Goal: Task Accomplishment & Management: Manage account settings

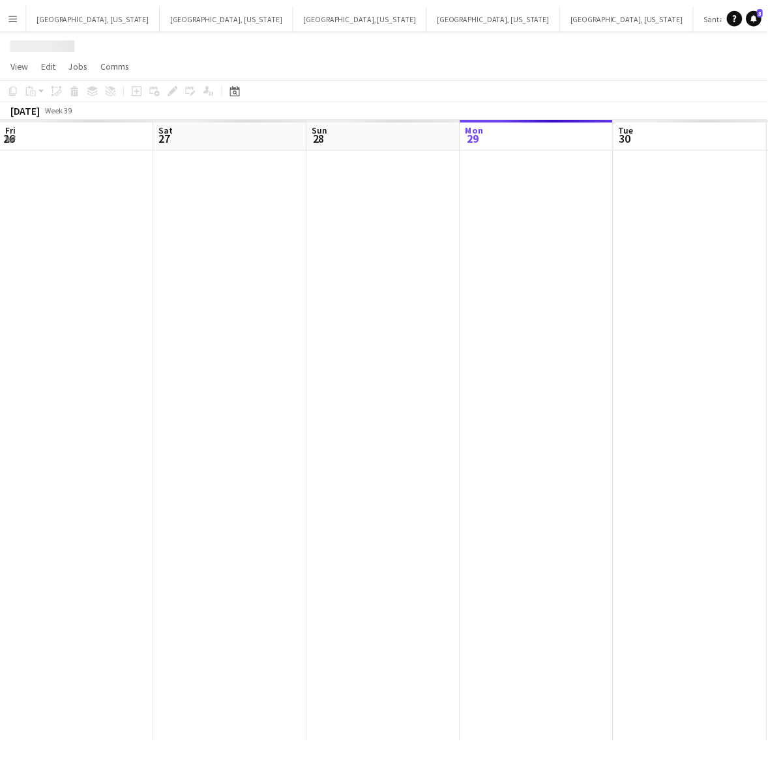
scroll to position [0, 311]
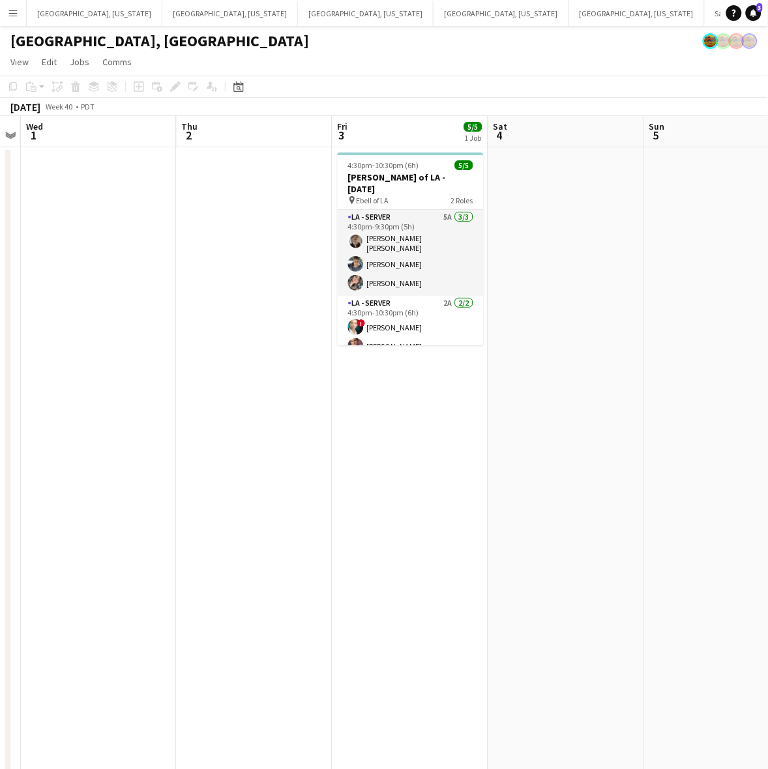
drag, startPoint x: 676, startPoint y: 275, endPoint x: 220, endPoint y: 415, distance: 477.5
click at [220, 415] on app-calendar-viewport "Sun 28 4/4 2 Jobs Mon 29 Tue 30 Wed 1 Thu 2 Fri 3 5/5 1 Job Sat 4 Sun 5 Mon 6 T…" at bounding box center [384, 596] width 768 height 961
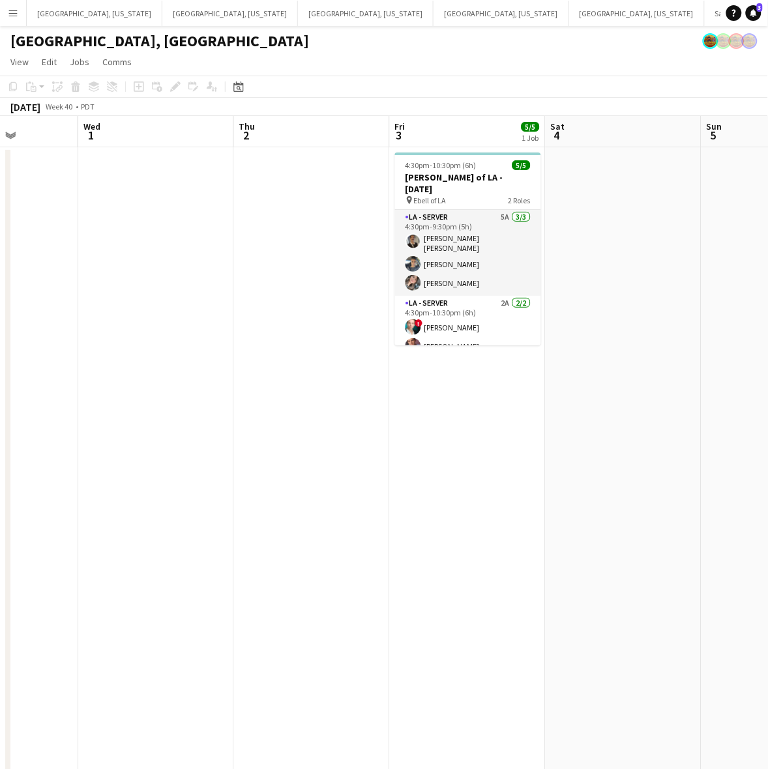
drag, startPoint x: 435, startPoint y: 379, endPoint x: 5, endPoint y: 479, distance: 441.9
click at [131, 450] on app-calendar-viewport "Sun 28 4/4 2 Jobs Mon 29 Tue 30 Wed 1 Thu 2 Fri 3 5/5 1 Job Sat 4 Sun 5 Mon 6 T…" at bounding box center [384, 596] width 768 height 961
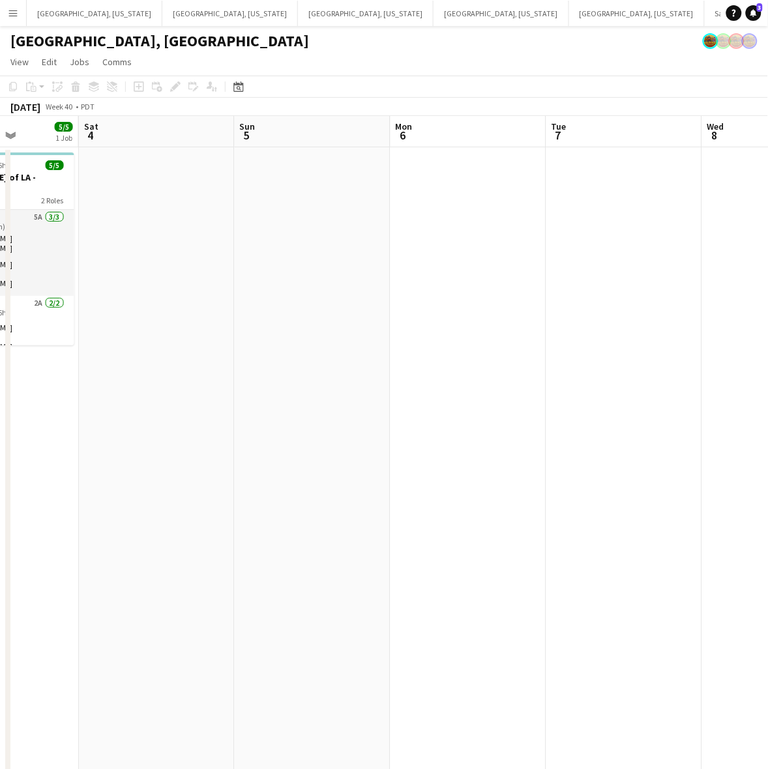
drag, startPoint x: 386, startPoint y: 443, endPoint x: 219, endPoint y: 507, distance: 178.7
click at [287, 474] on app-calendar-viewport "Wed 1 Thu 2 Fri 3 5/5 1 Job Sat 4 Sun 5 Mon 6 Tue 7 Wed 8 Thu 9 Fri 10 4:30pm-1…" at bounding box center [384, 596] width 768 height 961
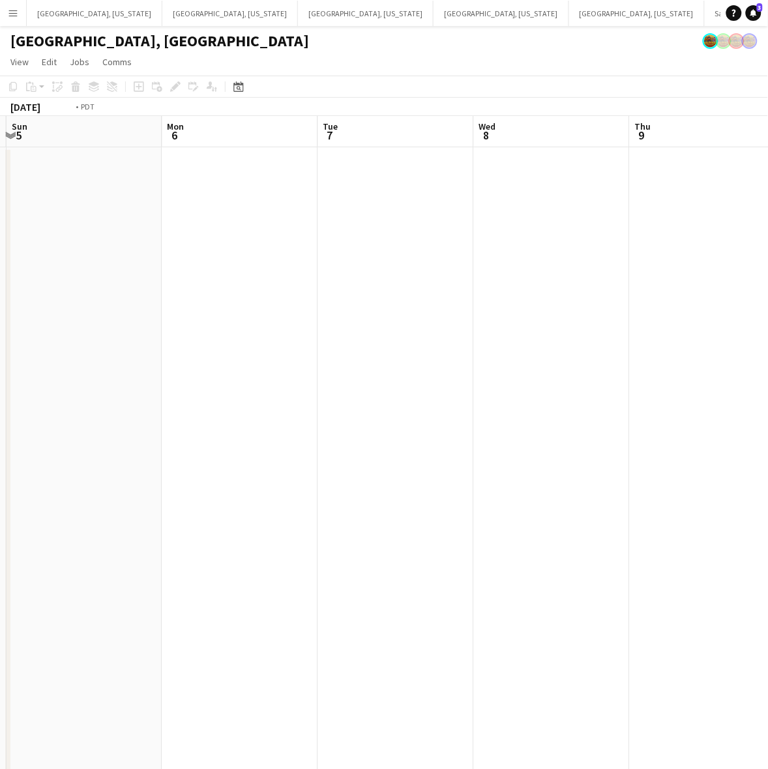
drag, startPoint x: 473, startPoint y: 411, endPoint x: 216, endPoint y: 451, distance: 260.6
click at [225, 451] on app-calendar-viewport "Thu 2 Fri 3 5/5 1 Job Sat 4 Sun 5 Mon 6 Tue 7 Wed 8 Thu 9 Fri 10 Sat 11 2/2 2 J…" at bounding box center [384, 596] width 768 height 961
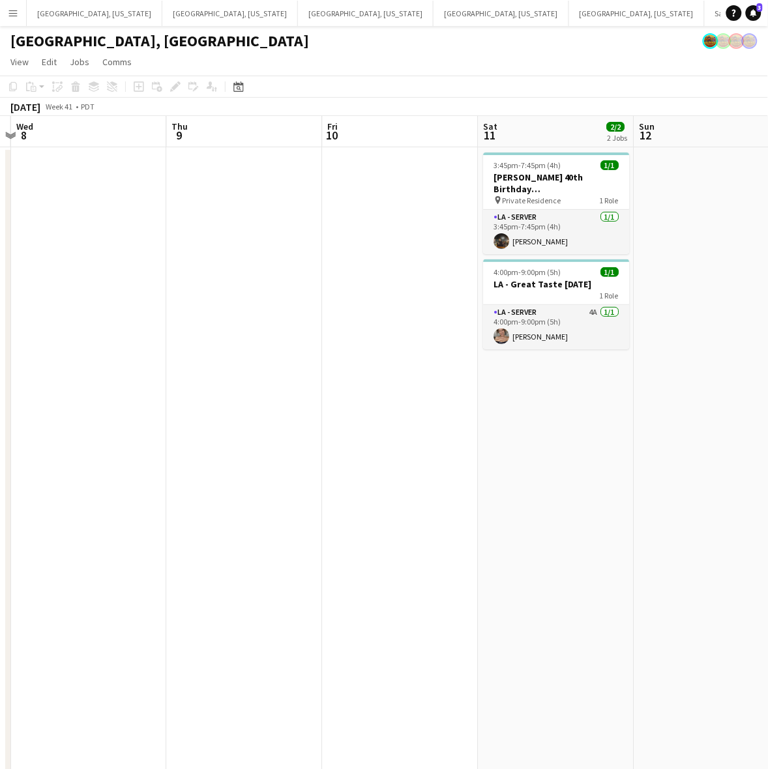
drag, startPoint x: 491, startPoint y: 393, endPoint x: 303, endPoint y: 424, distance: 190.5
click at [307, 424] on app-calendar-viewport "Sun 5 Mon 6 Tue 7 Wed 8 Thu 9 Fri 10 Sat 11 2/2 2 Jobs Sun 12 Mon 13 Tue 14 3:4…" at bounding box center [384, 596] width 768 height 961
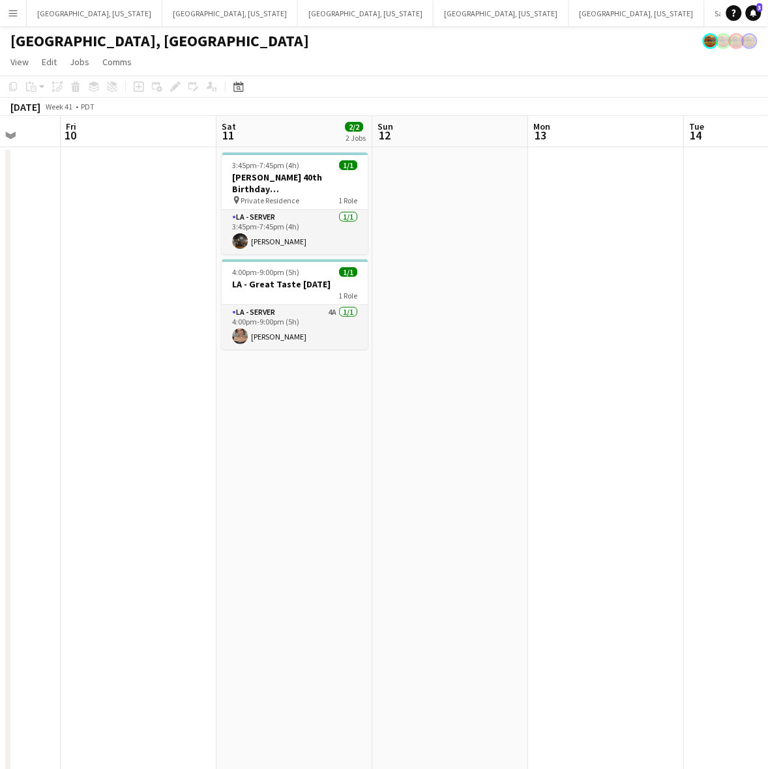
drag, startPoint x: 764, startPoint y: 323, endPoint x: 231, endPoint y: 509, distance: 564.0
click at [259, 497] on app-calendar-viewport "Mon 6 Tue 7 Wed 8 Thu 9 Fri 10 Sat 11 2/2 2 Jobs Sun 12 Mon 13 Tue 14 Wed 15 3/…" at bounding box center [384, 596] width 768 height 961
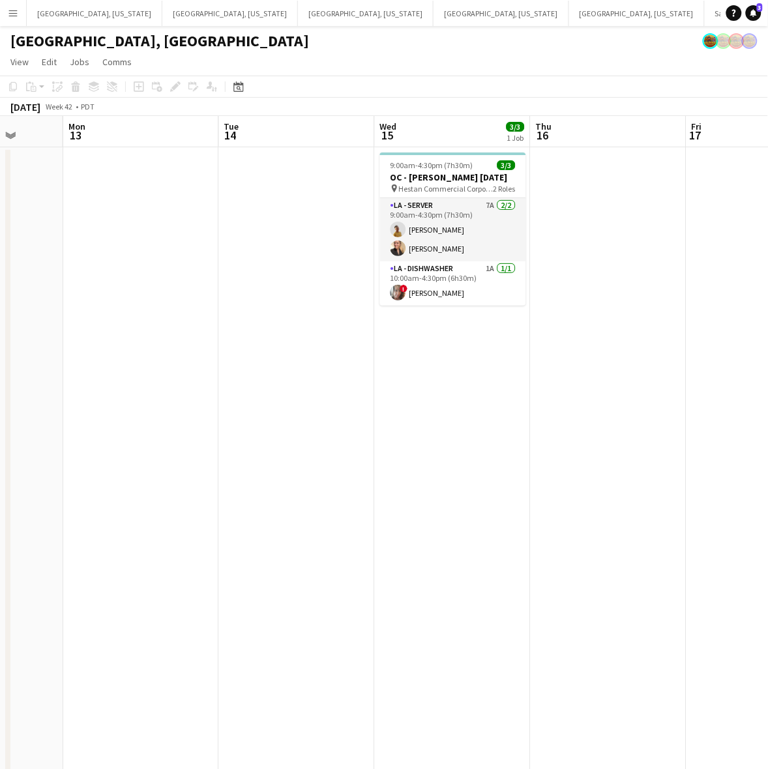
drag, startPoint x: 574, startPoint y: 400, endPoint x: 365, endPoint y: 455, distance: 216.5
click at [365, 455] on app-calendar-viewport "Fri 10 Sat 11 2/2 2 Jobs Sun 12 Mon 13 Tue 14 Wed 15 3/3 1 Job Thu 16 Fri 17 Sa…" at bounding box center [384, 596] width 768 height 961
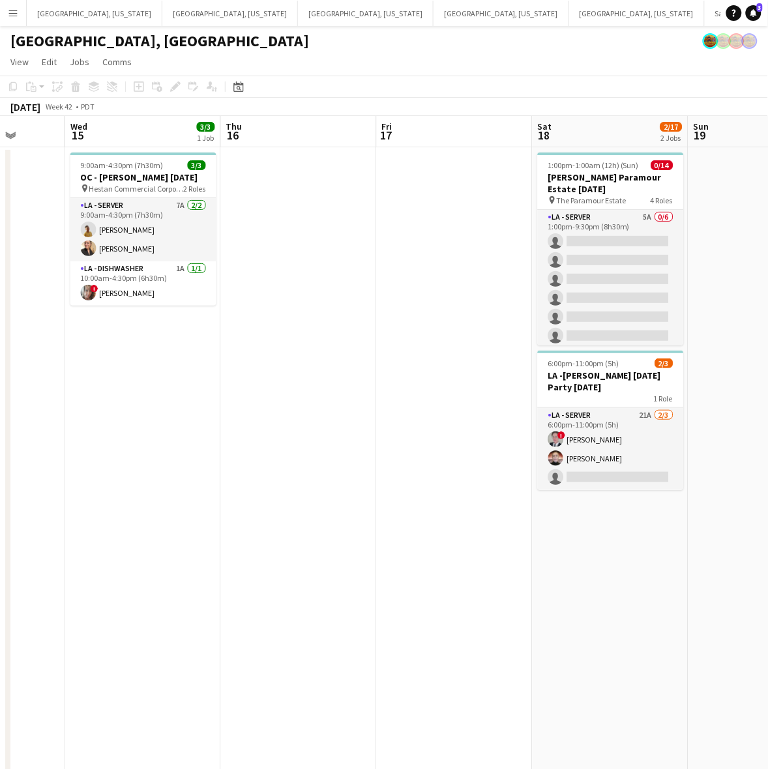
scroll to position [0, 378]
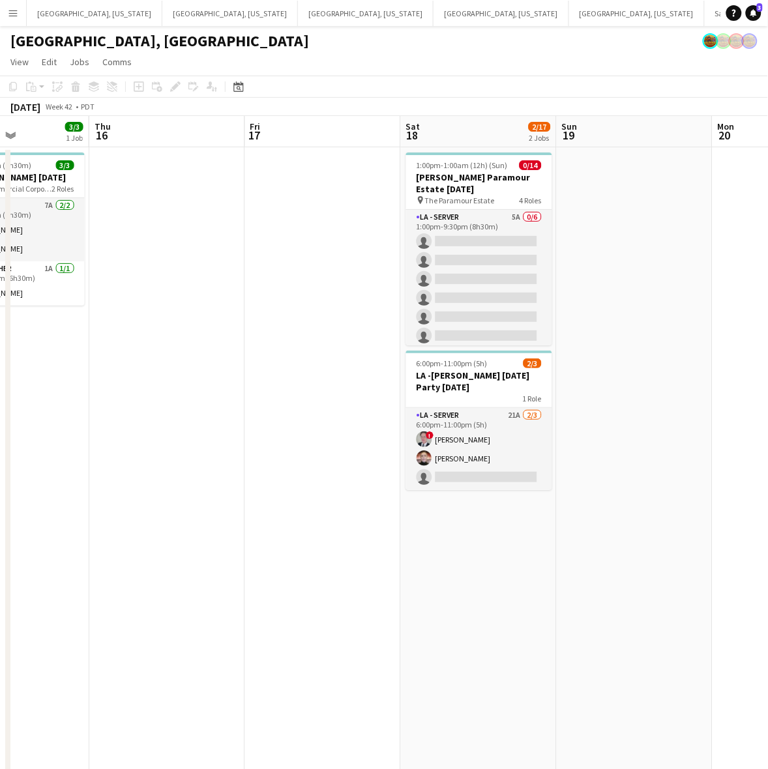
drag, startPoint x: 680, startPoint y: 364, endPoint x: 401, endPoint y: 453, distance: 293.0
click at [401, 453] on app-calendar-viewport "Mon 13 Tue 14 Wed 15 3/3 1 Job Thu 16 Fri 17 Sat 18 2/17 2 Jobs Sun 19 Mon 20 T…" at bounding box center [384, 596] width 768 height 961
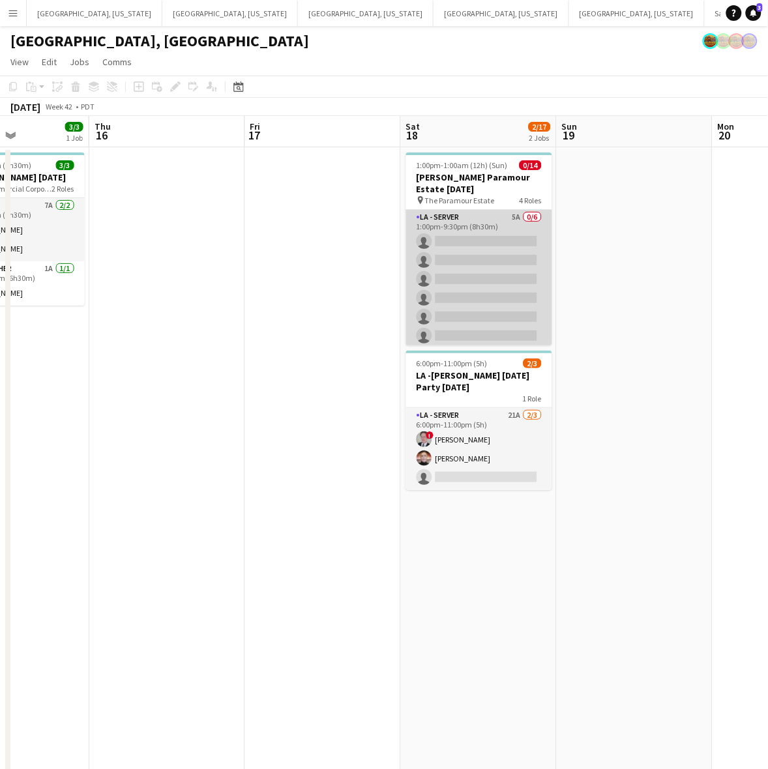
click at [509, 272] on app-card-role "LA - Server 5A 0/6 1:00pm-9:30pm (8h30m) single-neutral-actions single-neutral-…" at bounding box center [479, 279] width 146 height 139
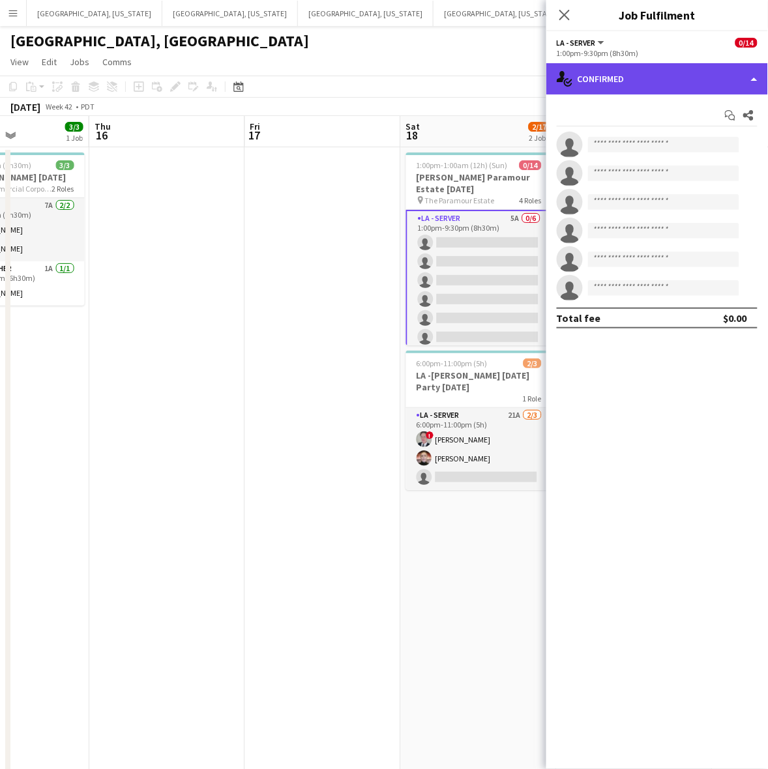
click at [617, 76] on div "single-neutral-actions-check-2 Confirmed" at bounding box center [657, 78] width 222 height 31
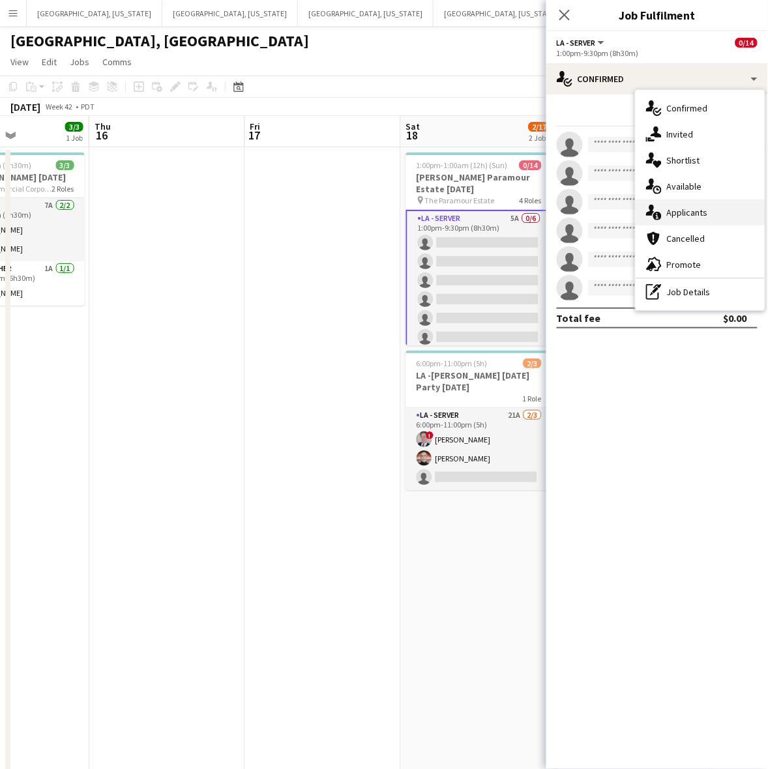
click at [686, 214] on span "Applicants" at bounding box center [687, 213] width 41 height 12
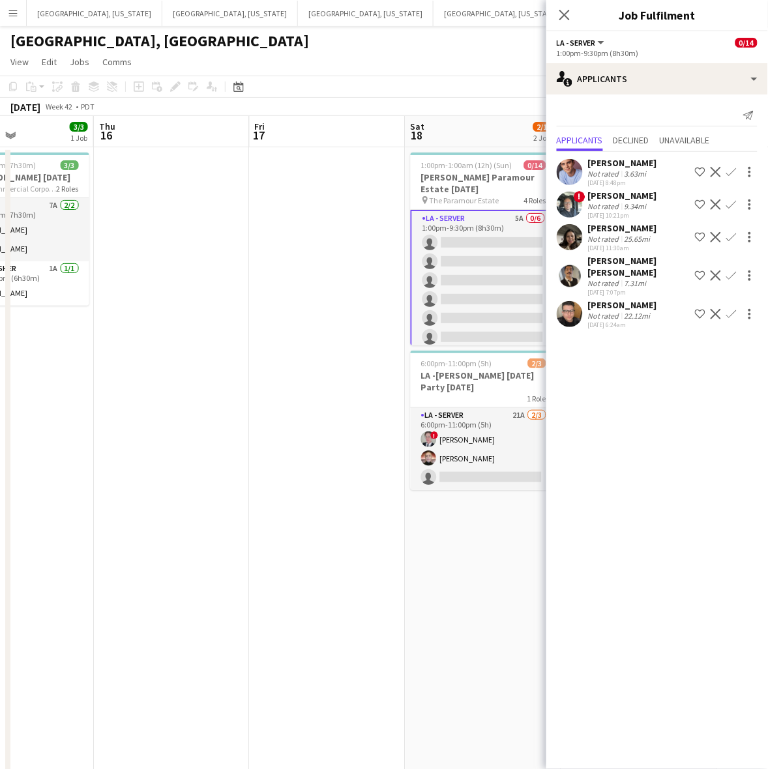
drag, startPoint x: 351, startPoint y: 432, endPoint x: 201, endPoint y: 452, distance: 151.3
click at [207, 452] on app-calendar-viewport "Mon 13 Tue 14 Wed 15 3/3 1 Job Thu 16 Fri 17 Sat 18 2/17 2 Jobs Sun 19 Mon 20 T…" at bounding box center [384, 596] width 768 height 961
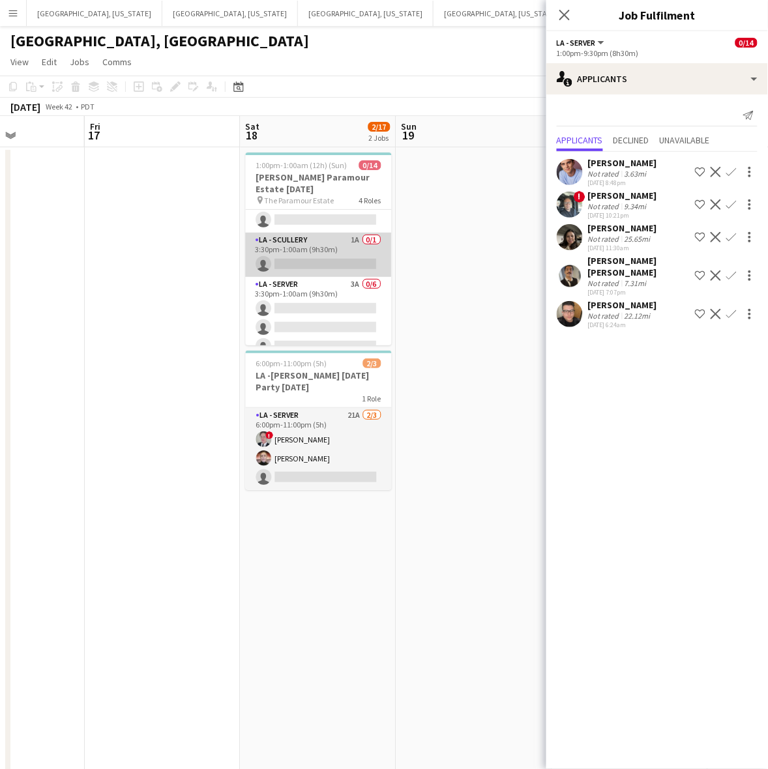
scroll to position [0, 0]
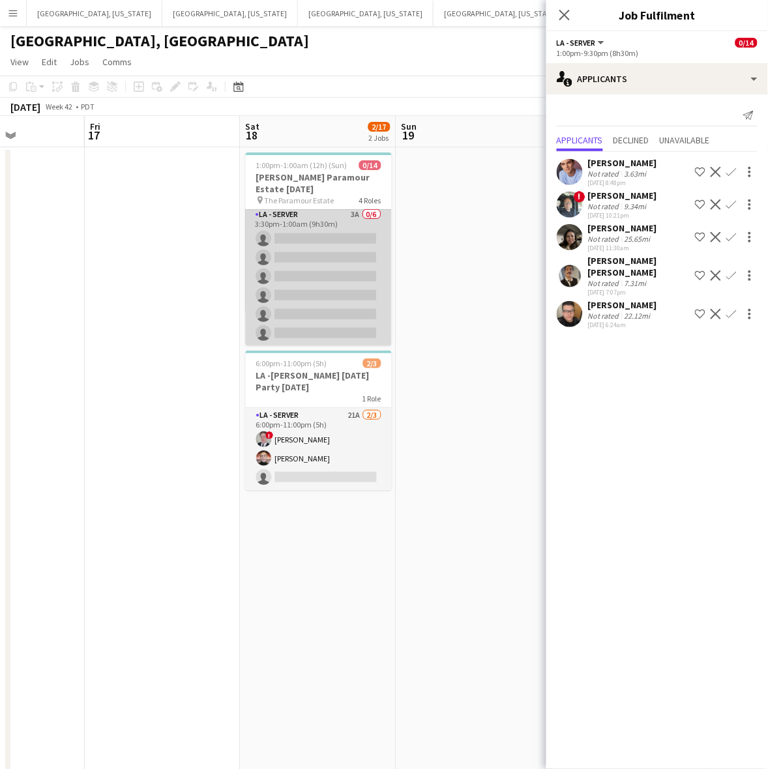
click at [315, 297] on app-card-role "LA - Server 3A 0/6 3:30pm-1:00am (9h30m) single-neutral-actions single-neutral-…" at bounding box center [319, 276] width 146 height 139
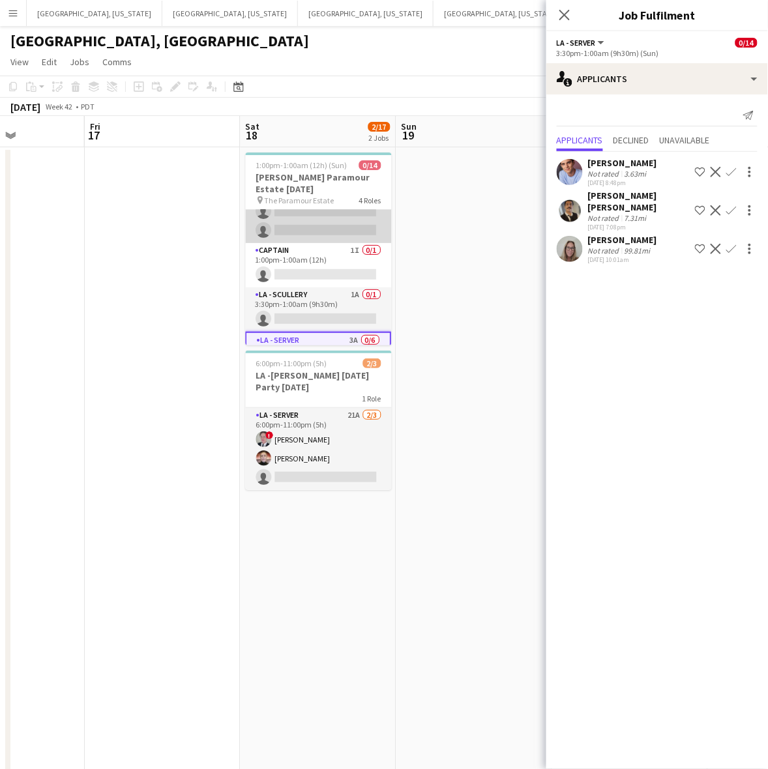
scroll to position [82, 0]
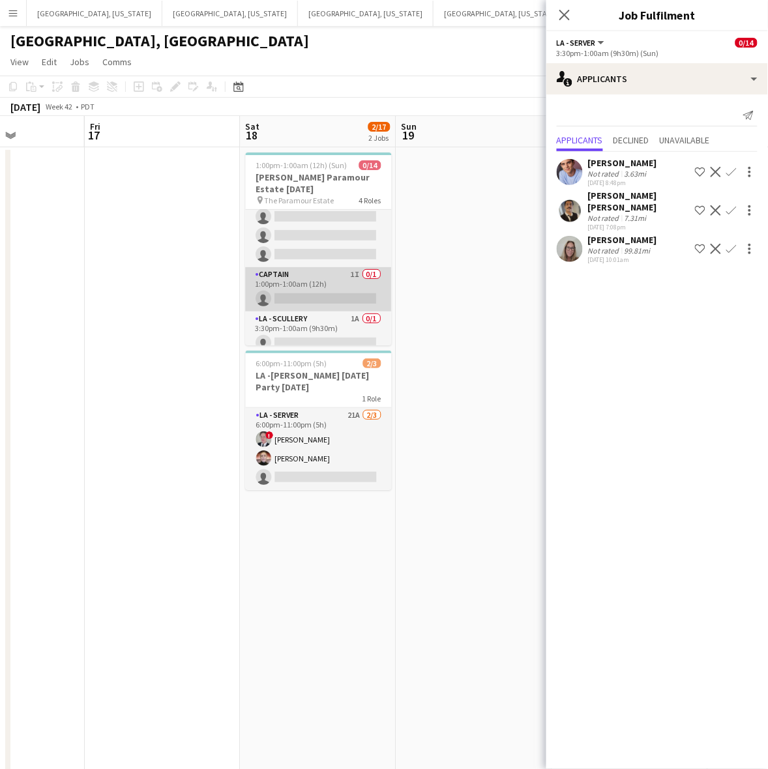
click at [303, 271] on app-card-role "Captain 1I 0/1 1:00pm-1:00am (12h) single-neutral-actions" at bounding box center [319, 289] width 146 height 44
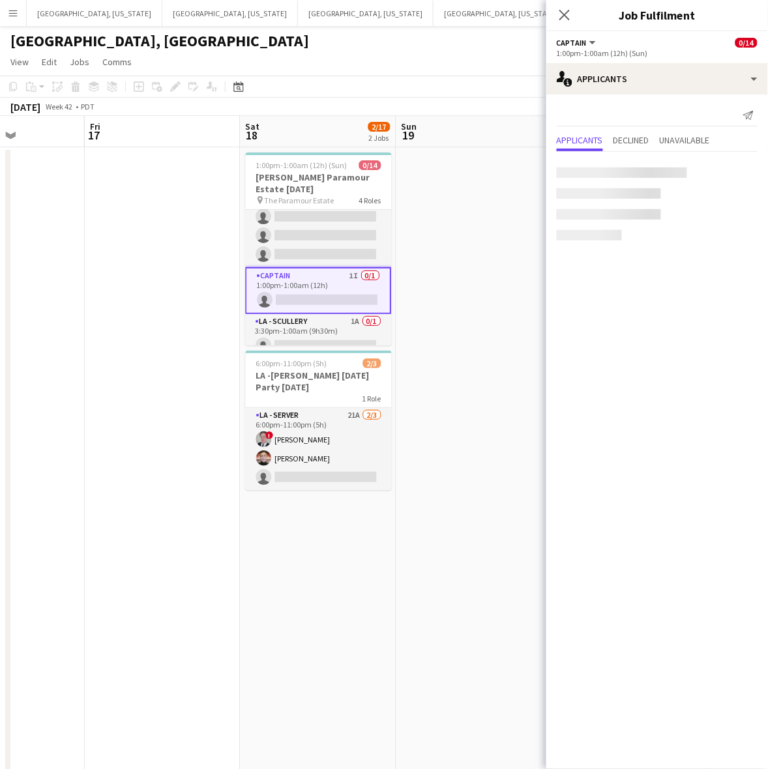
scroll to position [0, 381]
click at [314, 281] on app-card-role "Captain 1I 0/1 1:00pm-1:00am (12h) single-neutral-actions" at bounding box center [320, 290] width 146 height 47
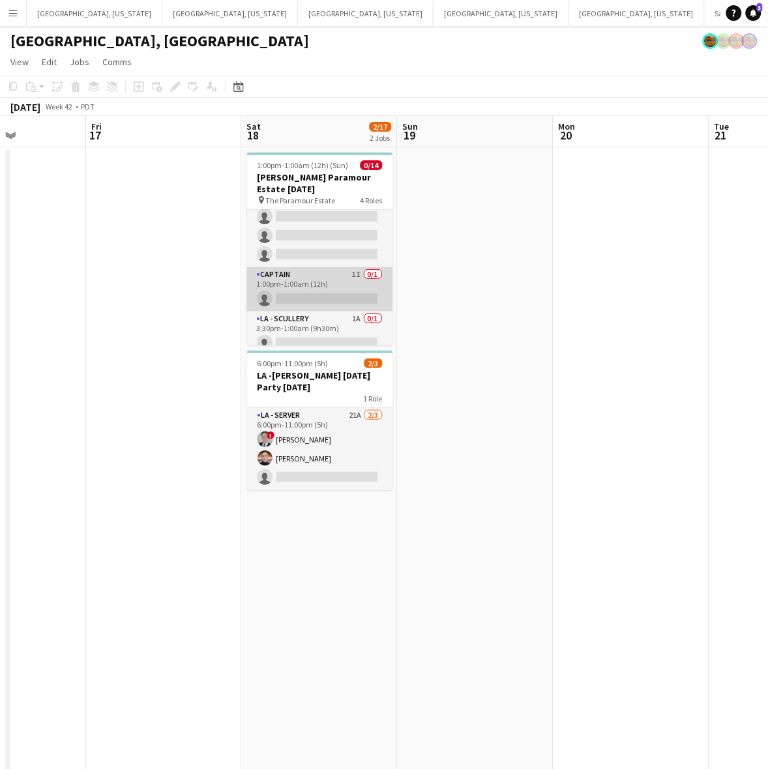
click at [315, 275] on app-card-role "Captain 1I 0/1 1:00pm-1:00am (12h) single-neutral-actions" at bounding box center [320, 289] width 146 height 44
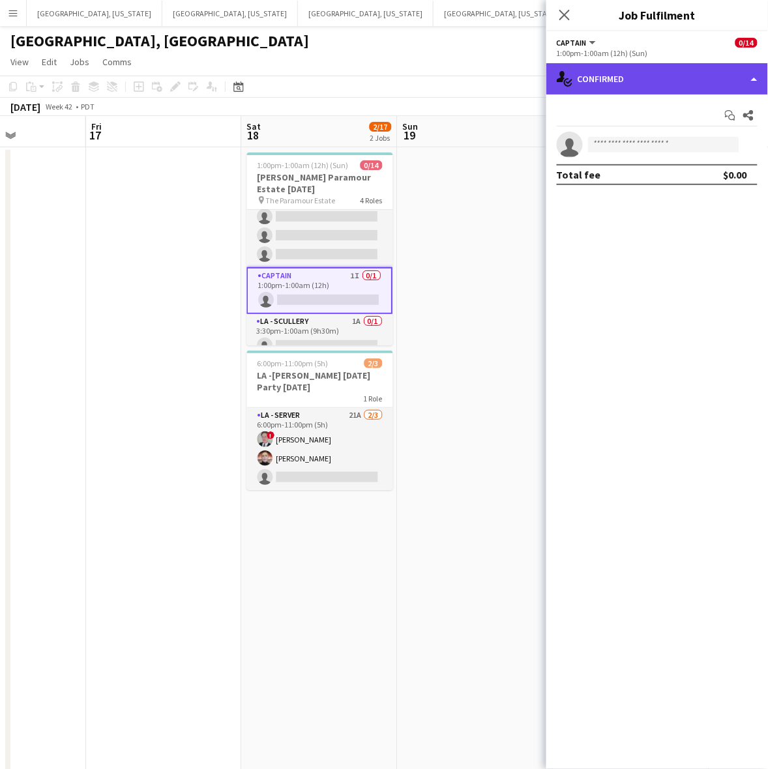
click at [683, 73] on div "single-neutral-actions-check-2 Confirmed" at bounding box center [657, 78] width 222 height 31
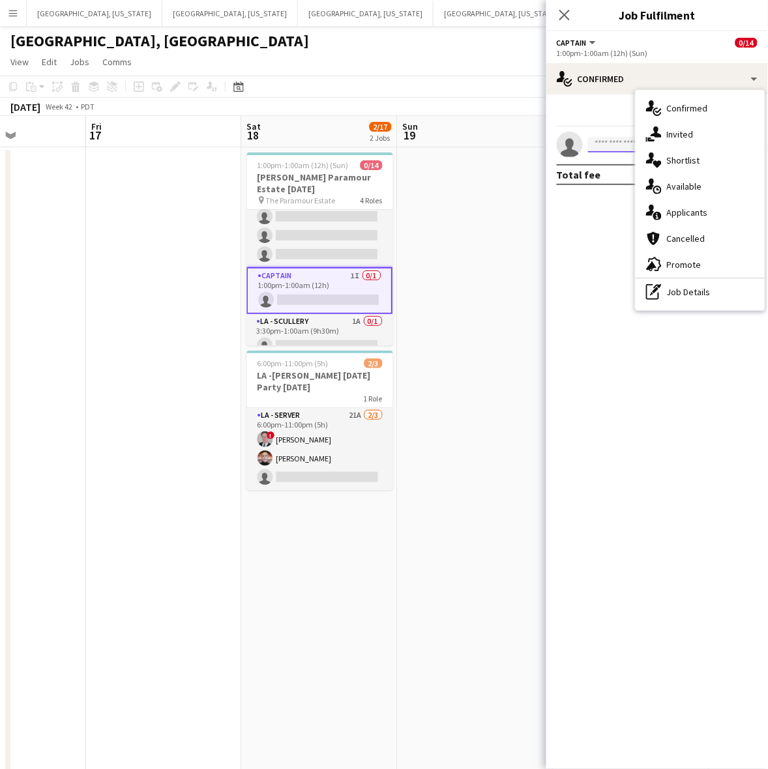
drag, startPoint x: 631, startPoint y: 142, endPoint x: 627, endPoint y: 147, distance: 6.9
click at [634, 142] on input at bounding box center [663, 145] width 151 height 16
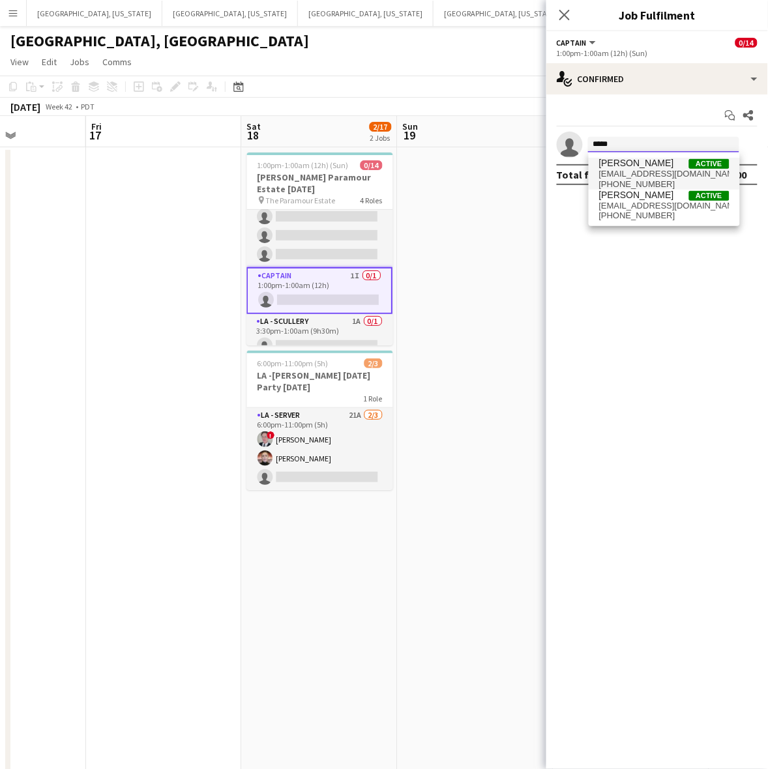
type input "*****"
click at [625, 158] on span "[PERSON_NAME]" at bounding box center [636, 163] width 75 height 11
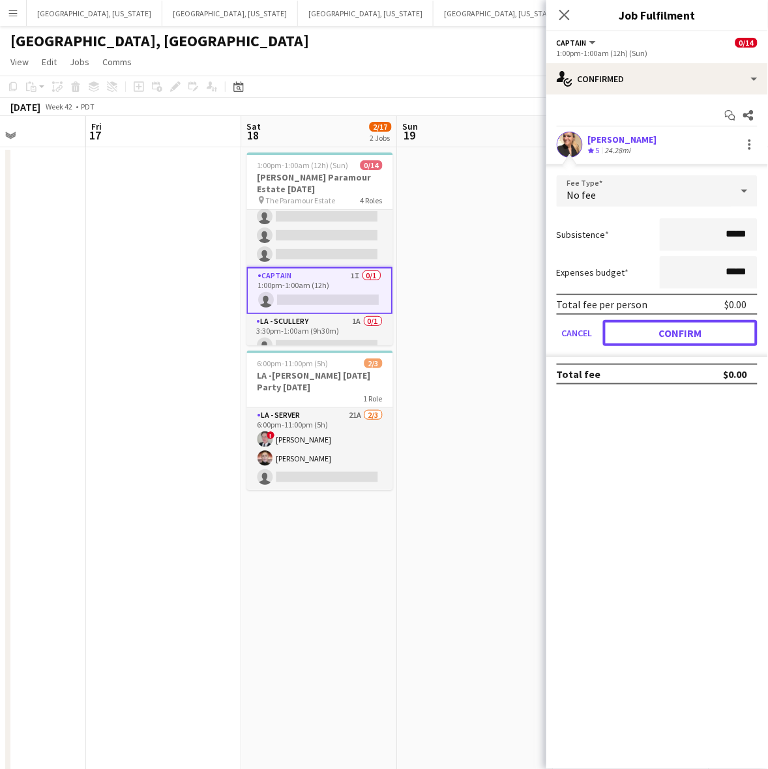
drag, startPoint x: 689, startPoint y: 323, endPoint x: 677, endPoint y: 307, distance: 19.6
click at [689, 318] on form "Fee Type No fee Subsistence ***** Expenses budget ***** Total fee per person $0…" at bounding box center [657, 266] width 222 height 182
click at [676, 338] on button "Confirm" at bounding box center [680, 333] width 155 height 26
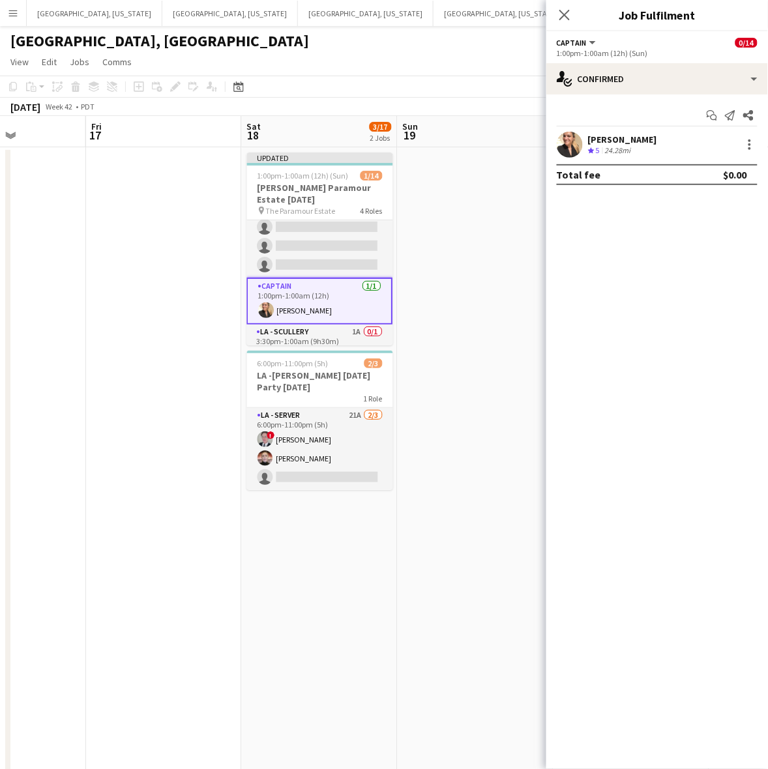
drag, startPoint x: 480, startPoint y: 301, endPoint x: 659, endPoint y: 134, distance: 245.4
click at [481, 301] on app-date-cell at bounding box center [476, 612] width 156 height 930
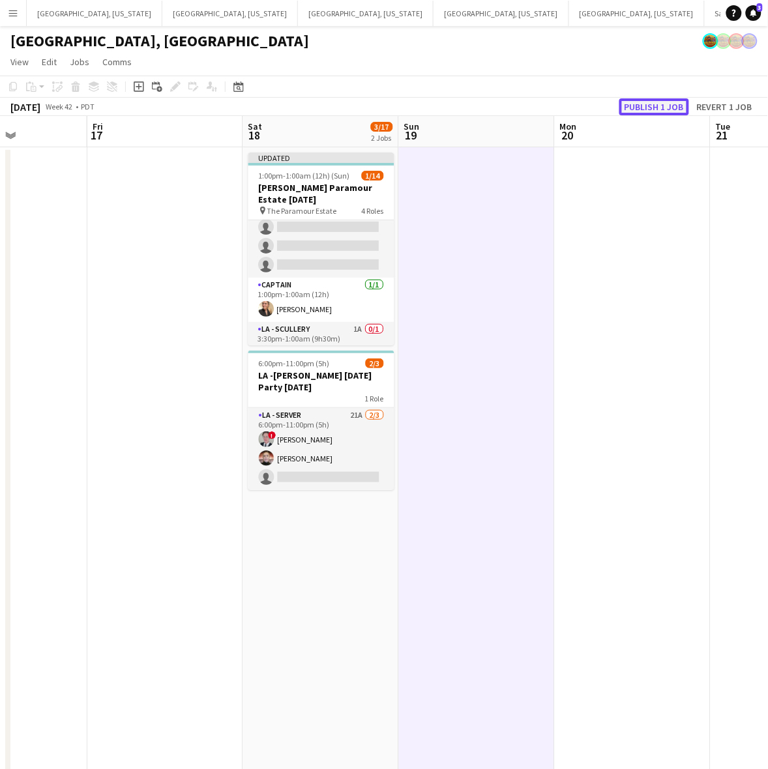
click at [667, 102] on button "Publish 1 job" at bounding box center [654, 106] width 70 height 17
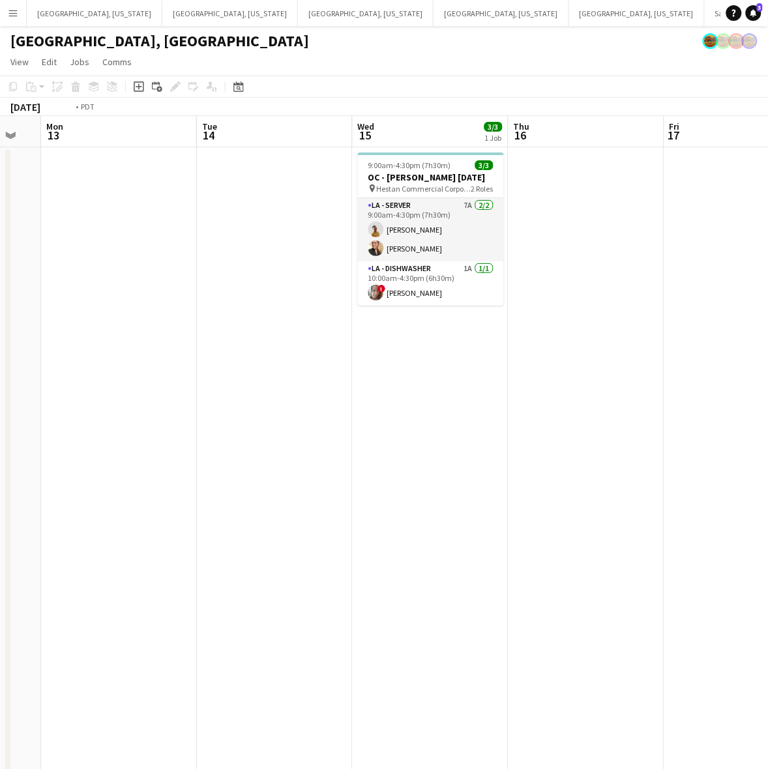
drag, startPoint x: 190, startPoint y: 213, endPoint x: 780, endPoint y: 116, distance: 598.7
click at [768, 116] on html "ok-circled Publishing completed Menu Boards Boards Boards All jobs Status Workf…" at bounding box center [384, 538] width 768 height 1077
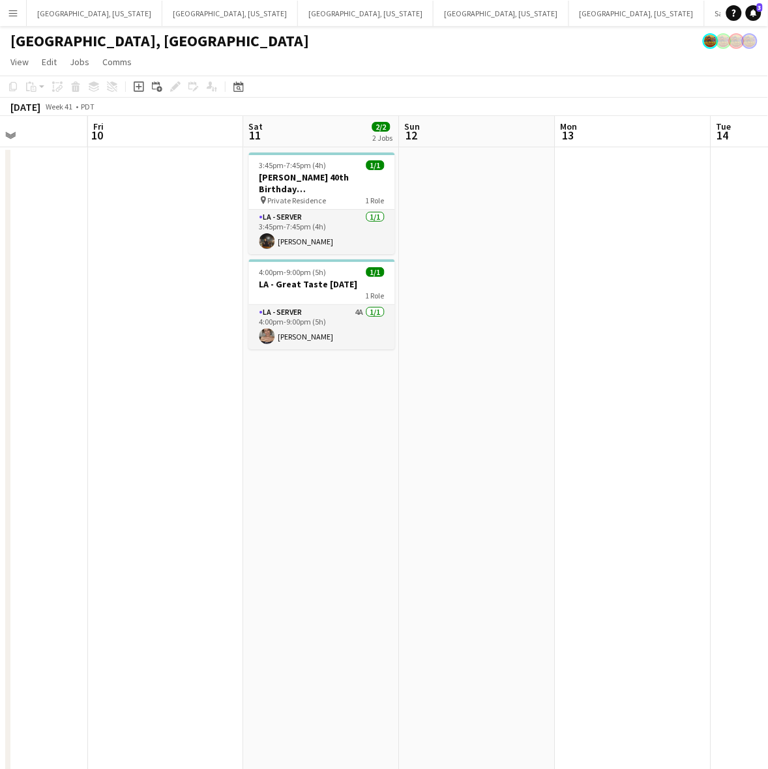
drag, startPoint x: 206, startPoint y: 274, endPoint x: 780, endPoint y: 152, distance: 587.2
click at [768, 152] on html "Menu Boards Boards Boards All jobs Status Workforce Workforce My Workforce Recr…" at bounding box center [384, 538] width 768 height 1077
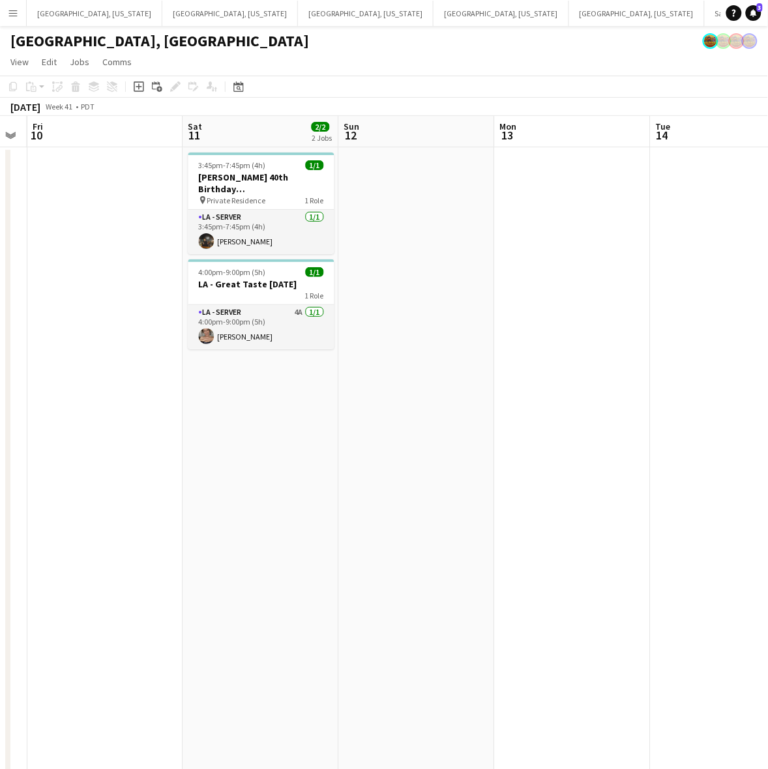
drag, startPoint x: 688, startPoint y: 165, endPoint x: 549, endPoint y: 216, distance: 147.9
click at [598, 206] on app-calendar-viewport "Tue 7 Wed 8 Thu 9 Fri 10 Sat 11 2/2 2 Jobs Sun 12 Mon 13 Tue 14 Wed 15 3/3 1 Jo…" at bounding box center [384, 596] width 768 height 961
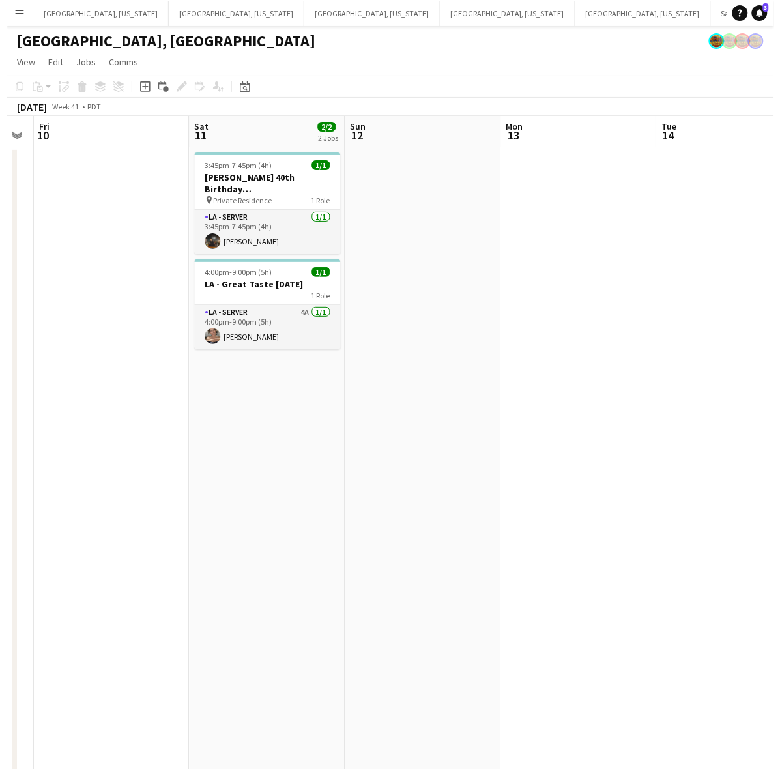
scroll to position [0, 469]
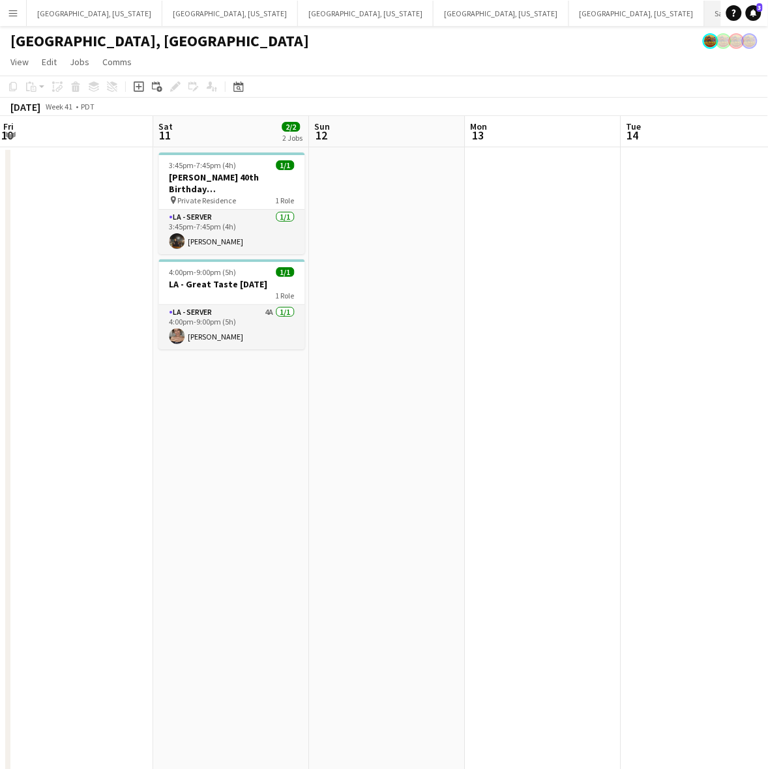
click at [705, 18] on button "Santa [PERSON_NAME] Close" at bounding box center [754, 13] width 98 height 25
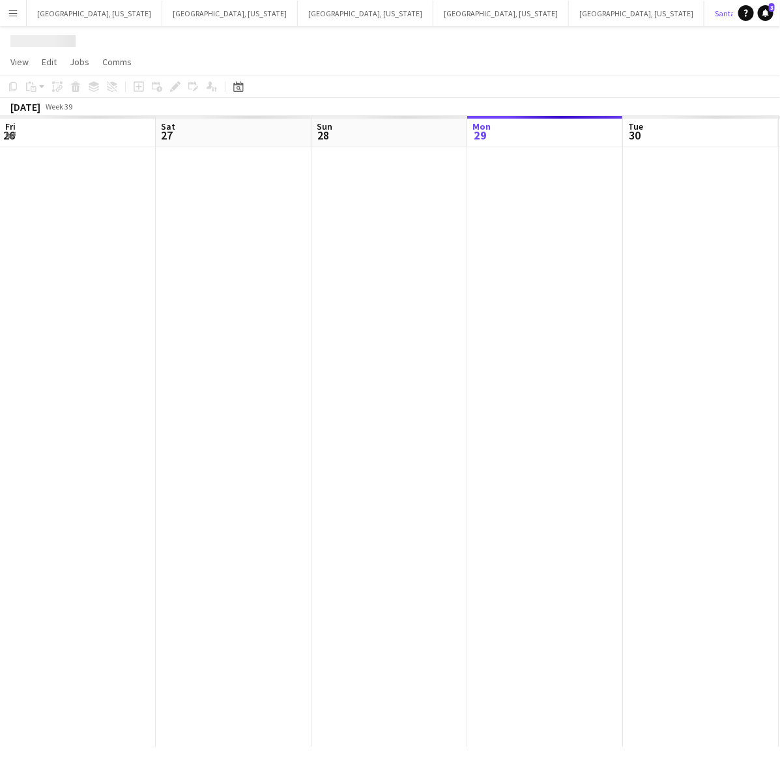
scroll to position [0, 311]
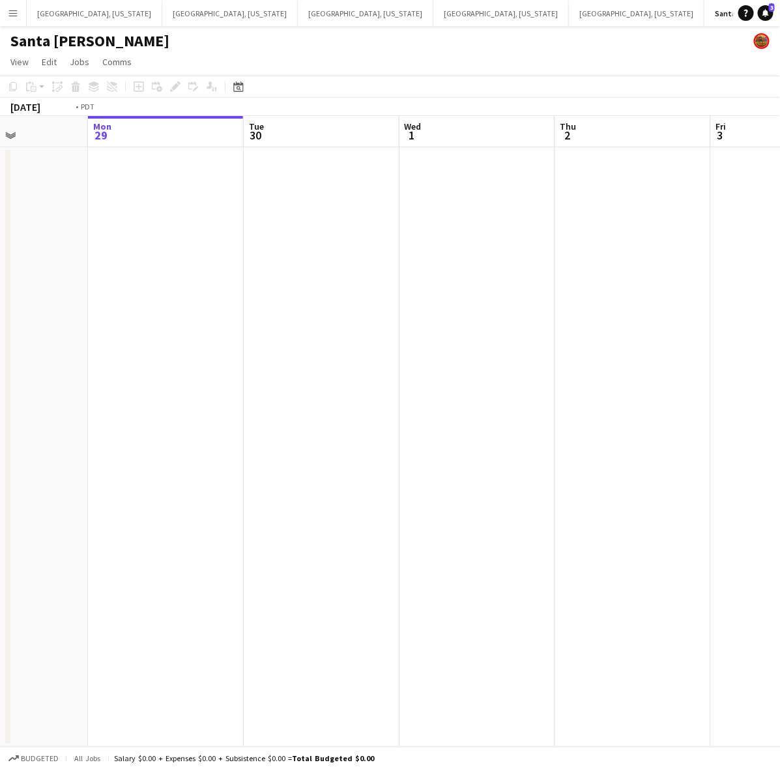
drag, startPoint x: 698, startPoint y: 275, endPoint x: 219, endPoint y: 443, distance: 508.1
click at [243, 434] on app-calendar-viewport "Fri 26 Sat 27 1/1 1 Job Sun 28 Mon 29 Tue 30 Wed 1 Thu 2 Fri 3 Sat 4 Sun 5 6:45…" at bounding box center [390, 431] width 780 height 631
drag, startPoint x: 610, startPoint y: 349, endPoint x: 317, endPoint y: 434, distance: 305.6
click at [261, 442] on app-calendar-viewport "Sun 28 Mon 29 Tue 30 Wed 1 Thu 2 Fri 3 Sat 4 Sun 5 Mon 6 Tue 7" at bounding box center [390, 431] width 780 height 631
drag, startPoint x: 640, startPoint y: 376, endPoint x: 163, endPoint y: 470, distance: 485.9
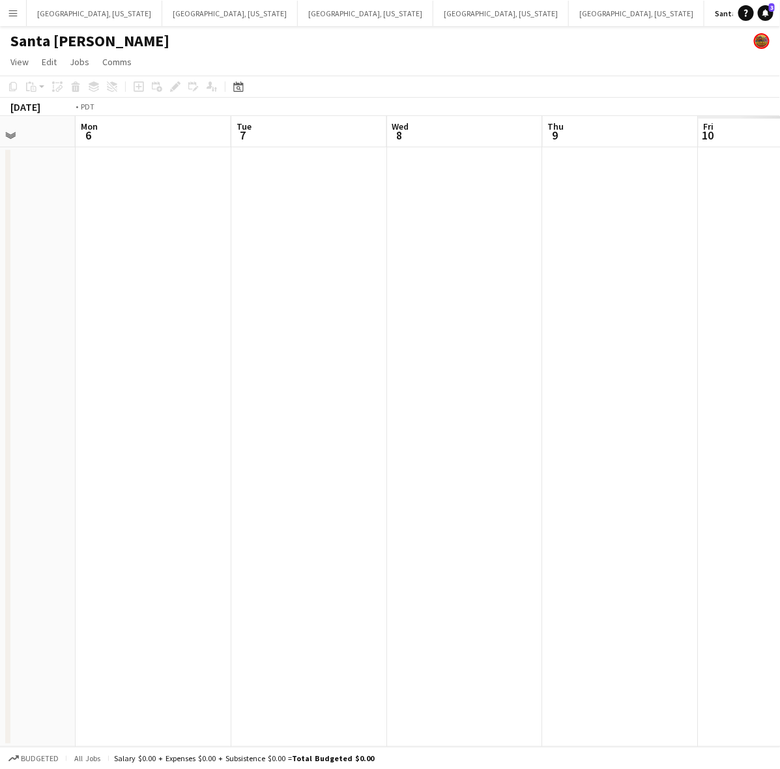
click at [178, 468] on app-calendar-viewport "Fri 3 Sat 4 Sun 5 Mon 6 Tue 7 Wed 8 Thu 9 Fri 10 Sat 11 Sun 12" at bounding box center [390, 431] width 780 height 631
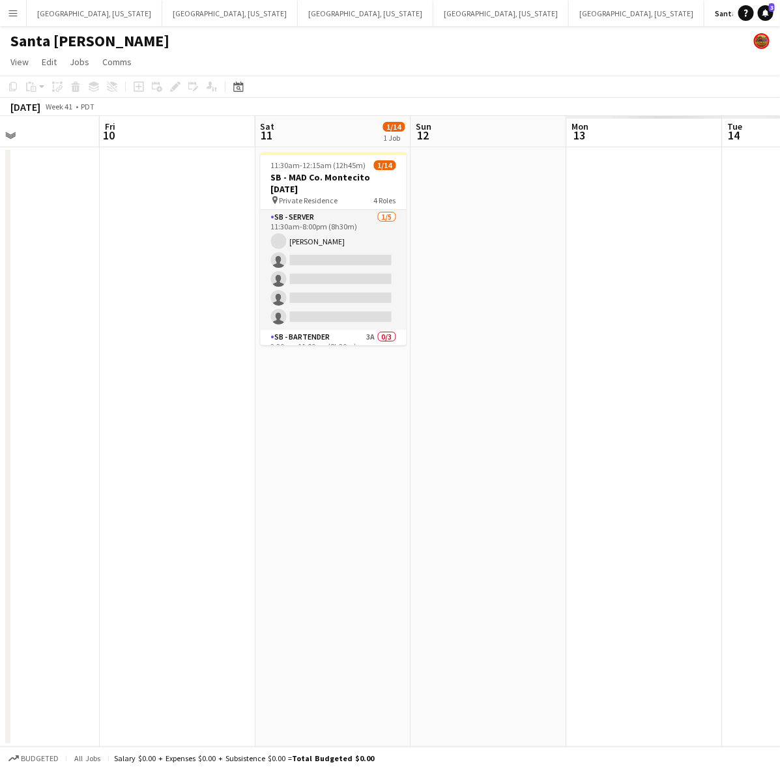
drag, startPoint x: 467, startPoint y: 415, endPoint x: 189, endPoint y: 493, distance: 288.4
click at [210, 484] on app-calendar-viewport "Mon 6 Tue 7 Wed 8 Thu 9 Fri 10 Sat 11 1/14 1 Job Sun 12 Mon 13 Tue 14 Wed 15 11…" at bounding box center [390, 431] width 780 height 631
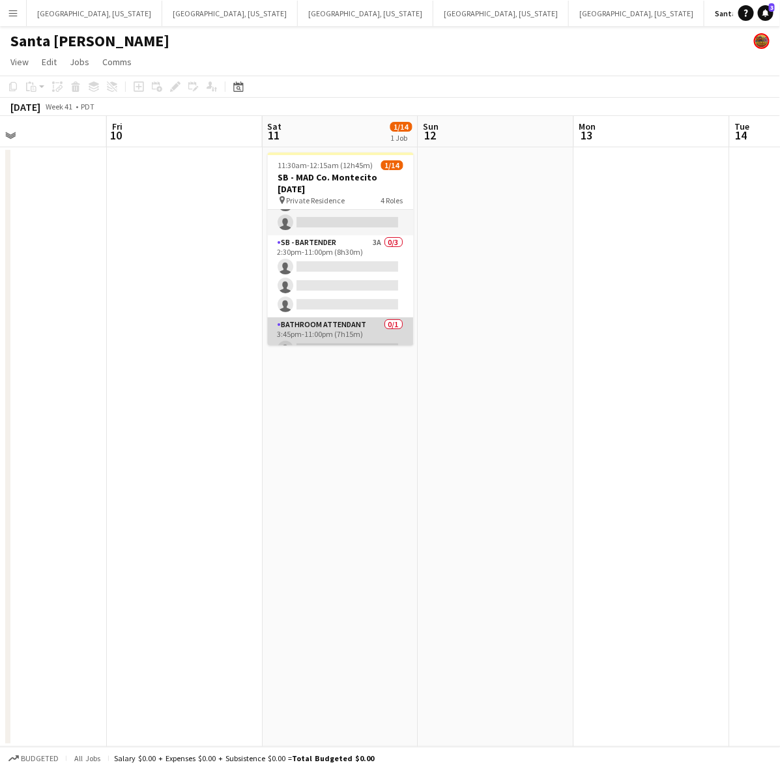
scroll to position [68, 0]
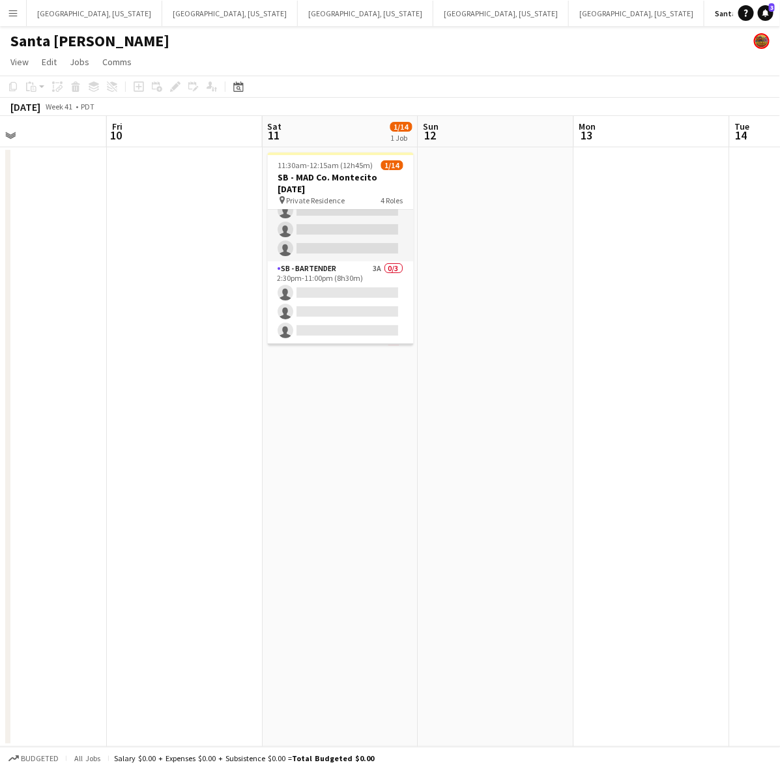
click at [334, 271] on app-card-role "SB - Bartender 3A 0/3 2:30pm-11:00pm (8h30m) single-neutral-actions single-neut…" at bounding box center [341, 302] width 146 height 82
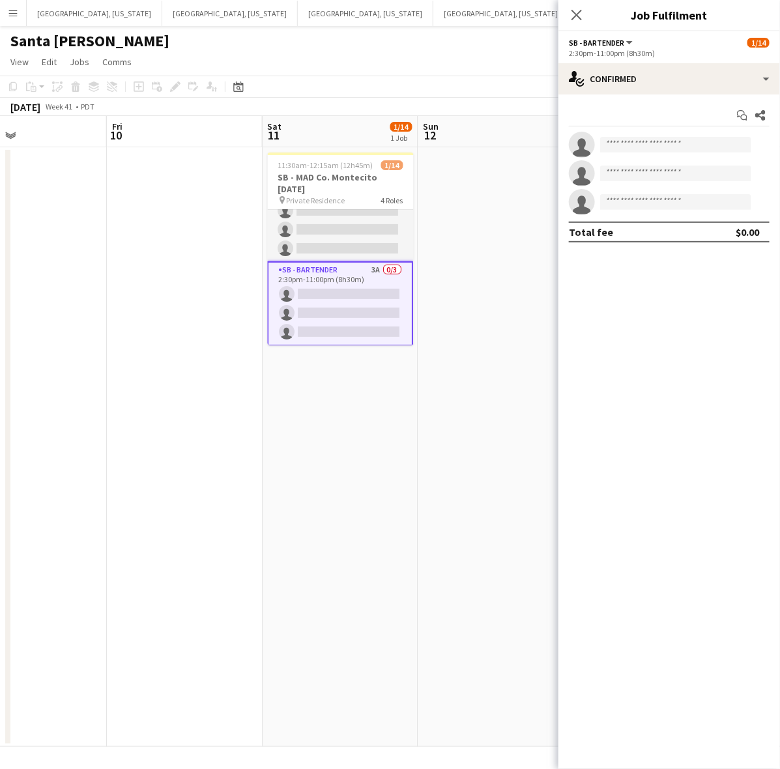
click at [637, 53] on div "2:30pm-11:00pm (8h30m)" at bounding box center [669, 53] width 201 height 10
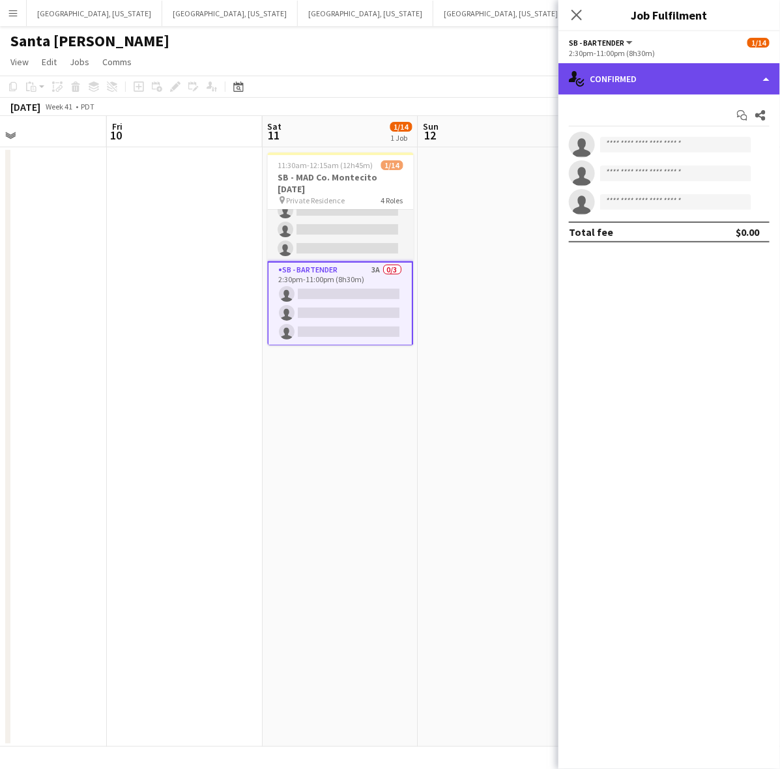
click at [638, 87] on div "single-neutral-actions-check-2 Confirmed" at bounding box center [670, 78] width 222 height 31
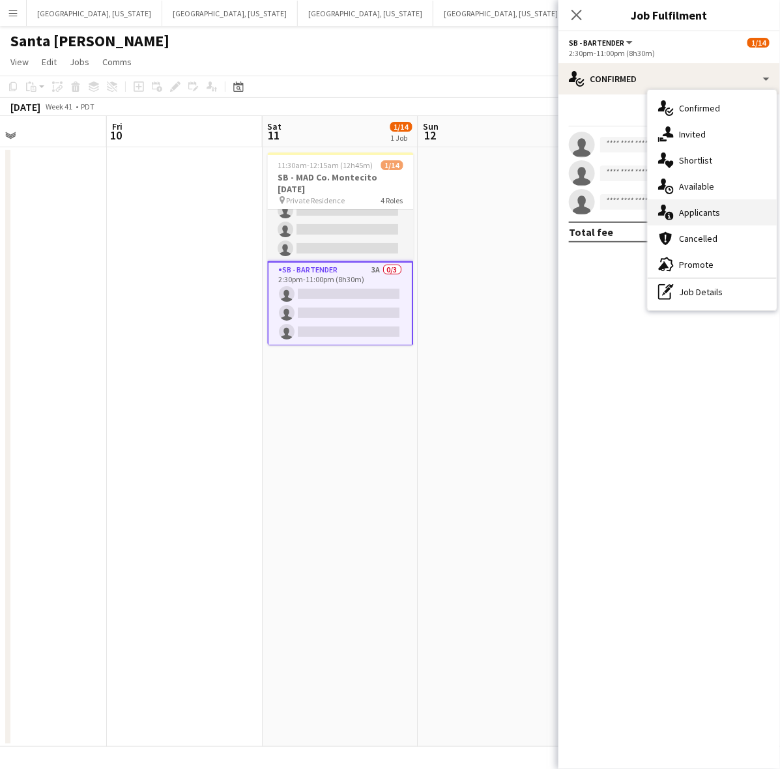
click at [698, 209] on span "Applicants" at bounding box center [699, 213] width 41 height 12
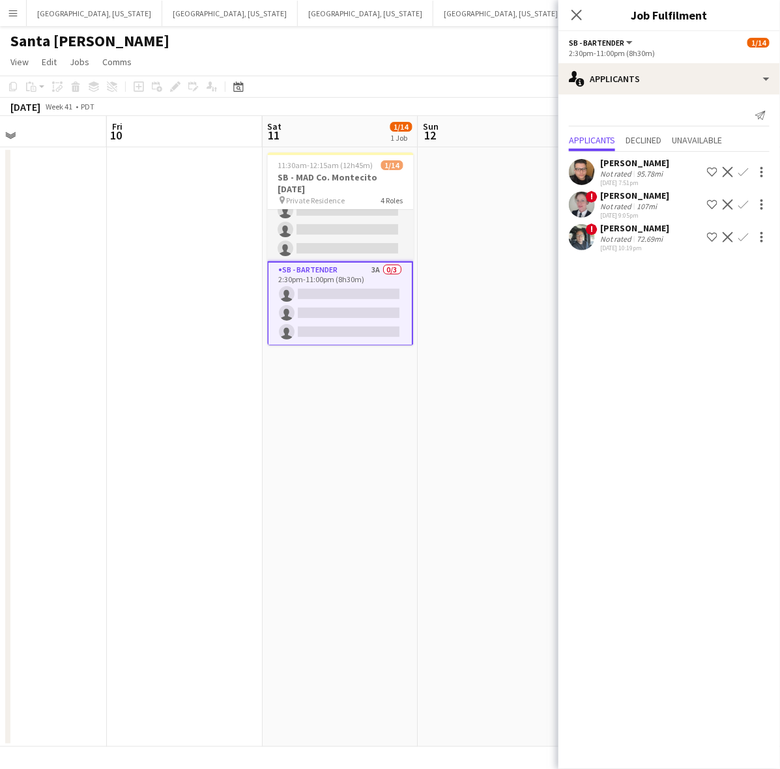
click at [301, 398] on app-date-cell "11:30am-12:15am (12h45m) (Sun) 1/14 SB - MAD Co. Montecito [DATE] pin Private R…" at bounding box center [341, 447] width 156 height 600
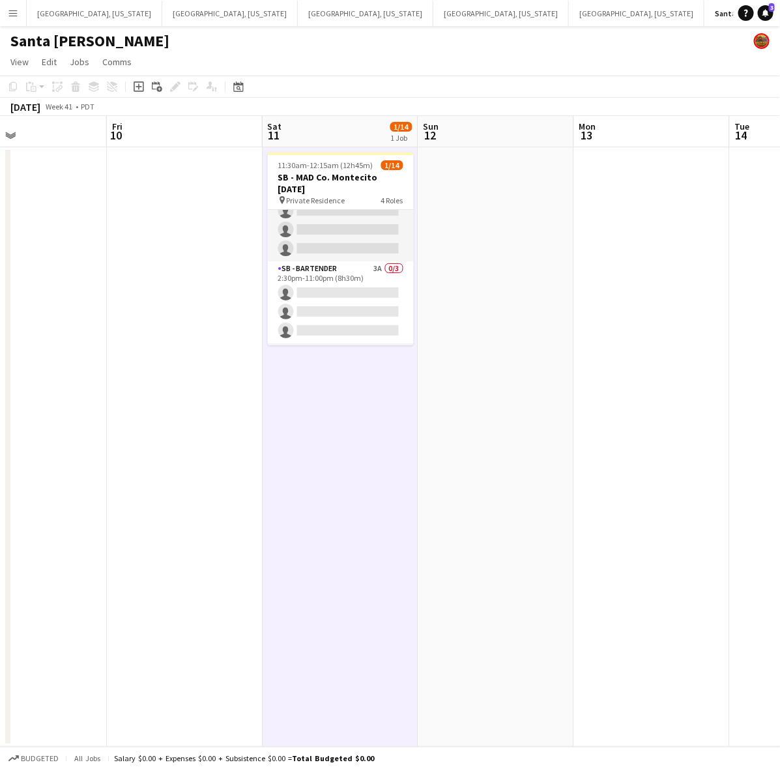
drag, startPoint x: 147, startPoint y: 408, endPoint x: 699, endPoint y: 248, distance: 574.9
click at [662, 258] on app-calendar-viewport "Mon 6 Tue 7 Wed 8 Thu 9 Fri 10 Sat 11 1/14 1 Job Sun 12 Mon 13 Tue 14 Wed 15 11…" at bounding box center [390, 431] width 780 height 631
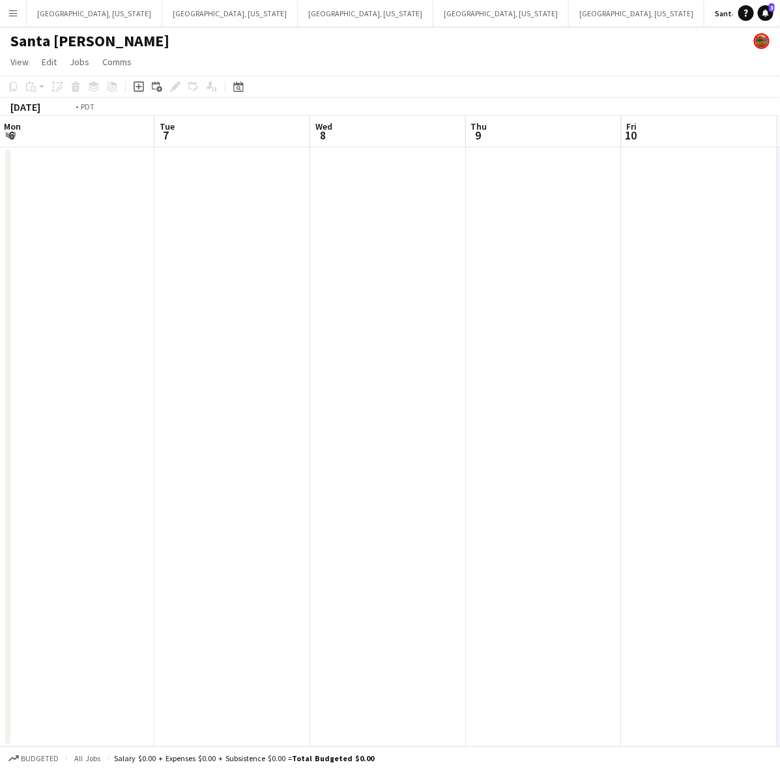
drag, startPoint x: 50, startPoint y: 321, endPoint x: 501, endPoint y: 212, distance: 464.3
click at [423, 228] on app-calendar-viewport "Sat 4 Sun 5 Mon 6 Tue 7 Wed 8 Thu 9 Fri 10 Sat 11 1/14 1 Job Sun 12 Mon 13 11:3…" at bounding box center [390, 431] width 780 height 631
drag, startPoint x: 326, startPoint y: 241, endPoint x: 269, endPoint y: 252, distance: 57.7
click at [522, 196] on app-calendar-viewport "Mon 29 Tue 30 Wed 1 Thu 2 Fri 3 Sat 4 Sun 5 Mon 6 Tue 7 Wed 8" at bounding box center [390, 431] width 780 height 631
drag, startPoint x: 112, startPoint y: 301, endPoint x: 388, endPoint y: 256, distance: 279.5
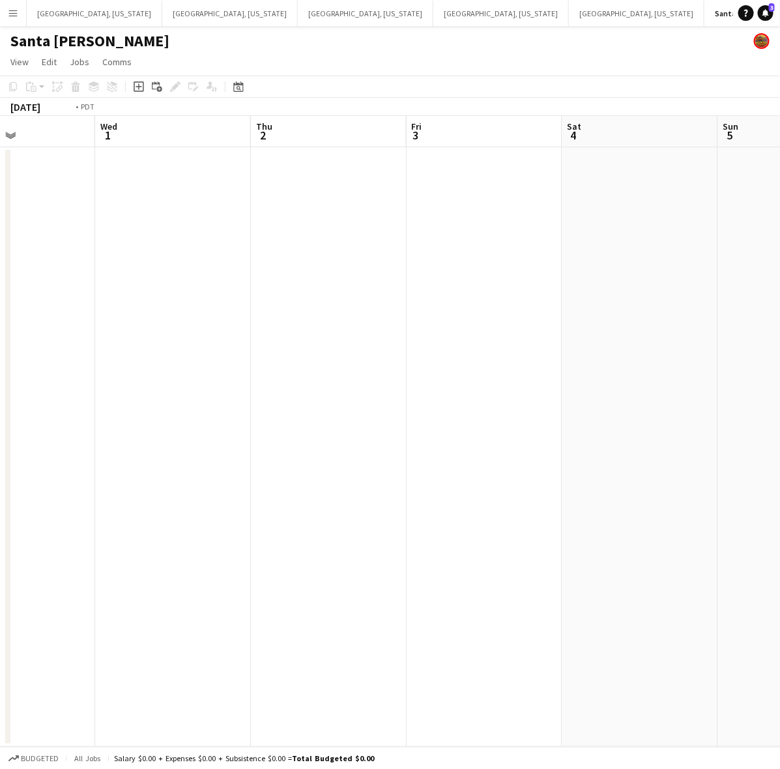
click at [390, 246] on app-calendar-viewport "Sun 28 Mon 29 Tue 30 Wed 1 Thu 2 Fri 3 Sat 4 Sun 5 Mon 6 Tue 7" at bounding box center [390, 431] width 780 height 631
drag, startPoint x: 215, startPoint y: 344, endPoint x: 360, endPoint y: 353, distance: 145.1
click at [351, 342] on app-calendar-viewport "Fri 26 Sat 27 1/1 1 Job Sun 28 Mon 29 Tue 30 Wed 1 Thu 2 Fri 3 Sat 4 Sun 5 6:45…" at bounding box center [390, 431] width 780 height 631
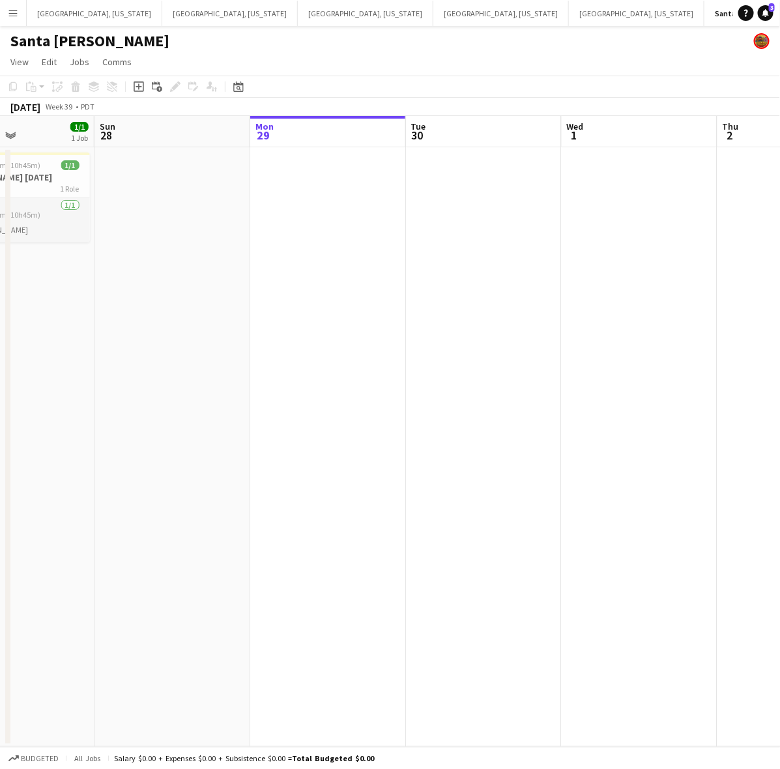
click at [318, 428] on app-calendar-viewport "Thu 25 Fri 26 Sat 27 1/1 1 Job Sun 28 Mon 29 Tue 30 Wed 1 Thu 2 Fri 3 Sat 4 6:4…" at bounding box center [390, 431] width 780 height 631
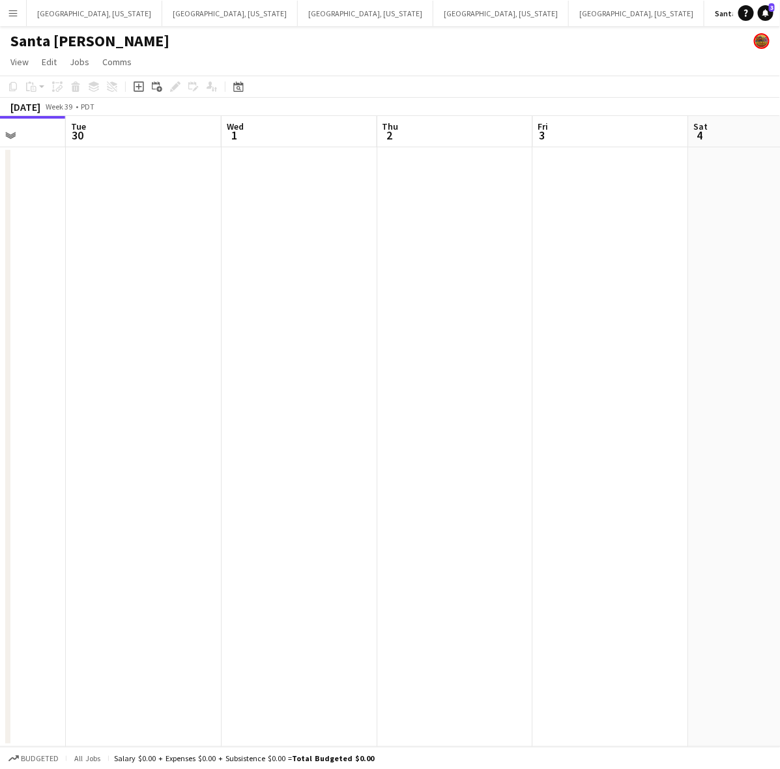
drag, startPoint x: 758, startPoint y: 329, endPoint x: 542, endPoint y: 359, distance: 217.9
click at [376, 376] on app-calendar-viewport "Sat 27 1/1 1 Job Sun 28 Mon 29 Tue 30 Wed 1 Thu 2 Fri 3 Sat 4 Sun 5 Mon 6 6:45a…" at bounding box center [390, 431] width 780 height 631
drag, startPoint x: 535, startPoint y: 376, endPoint x: 389, endPoint y: 386, distance: 146.4
click at [426, 385] on app-calendar-viewport "Mon 29 Tue 30 Wed 1 Thu 2 Fri 3 Sat 4 Sun 5 Mon 6 Tue 7 Wed 8" at bounding box center [390, 431] width 780 height 631
drag, startPoint x: 685, startPoint y: 366, endPoint x: 282, endPoint y: 398, distance: 404.9
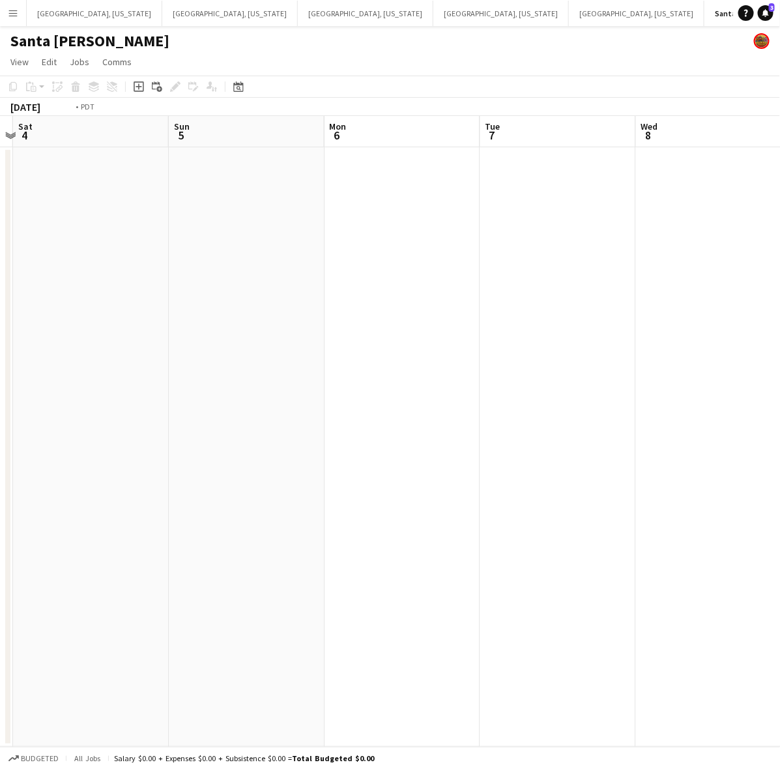
click at [222, 436] on app-calendar-viewport "Wed 1 Thu 2 Fri 3 Sat 4 Sun 5 Mon 6 Tue 7 Wed 8 Thu 9 Fri 10" at bounding box center [390, 431] width 780 height 631
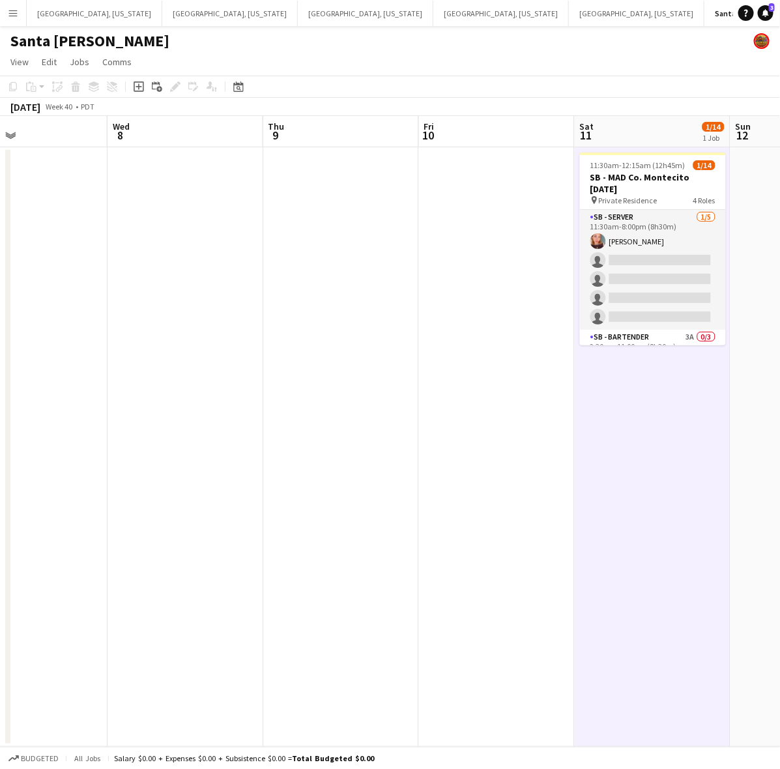
click at [357, 334] on app-calendar-viewport "Sat 4 Sun 5 Mon 6 Tue 7 Wed 8 Thu 9 Fri 10 Sat 11 1/14 1 Job Sun 12 Mon 13 11:3…" at bounding box center [390, 431] width 780 height 631
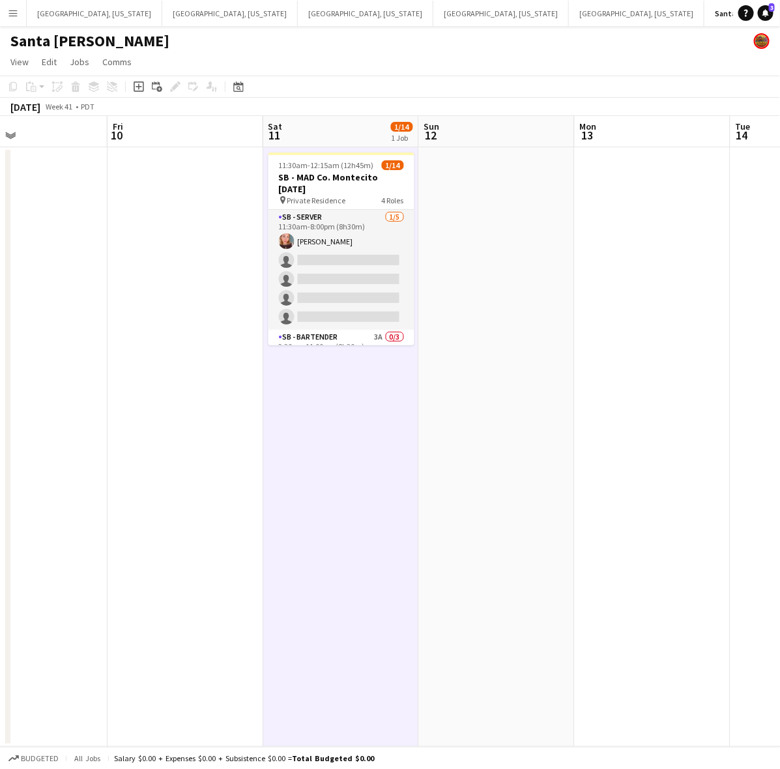
scroll to position [0, 413]
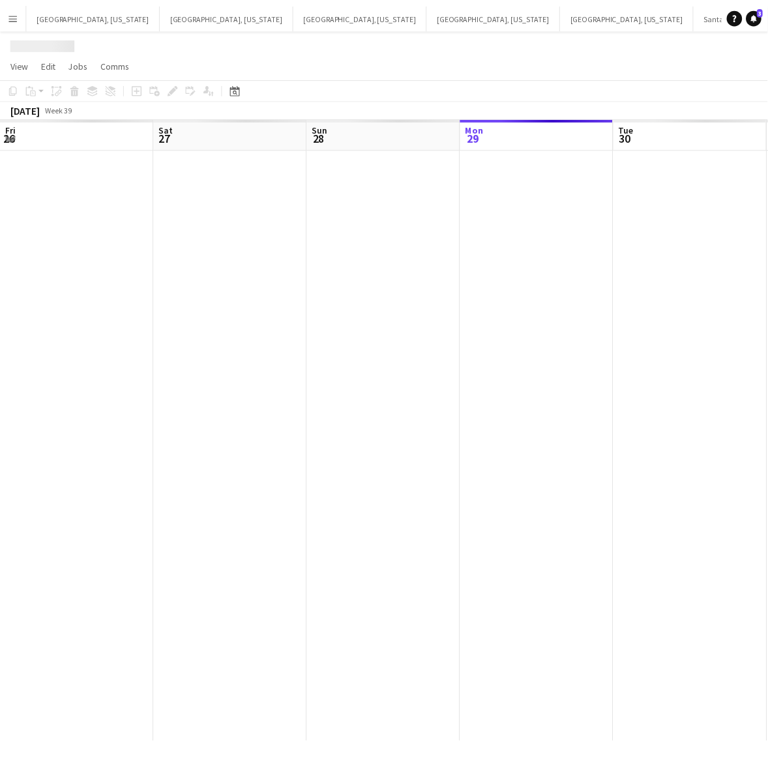
scroll to position [0, 311]
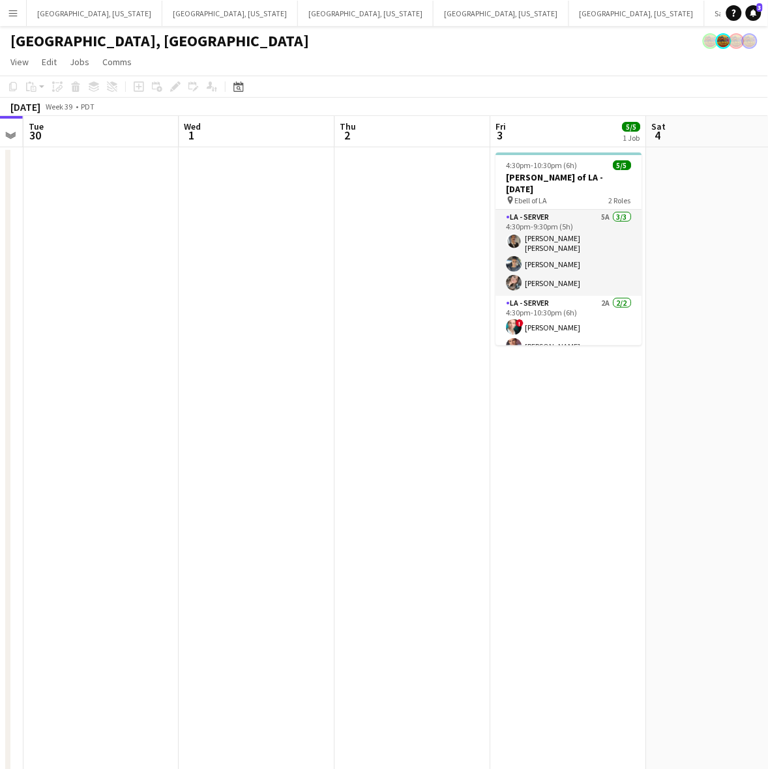
drag, startPoint x: 561, startPoint y: 212, endPoint x: 316, endPoint y: 295, distance: 258.8
click at [323, 294] on app-calendar-viewport "Sat 27 23/28 6 Jobs Sun 28 4/4 2 Jobs Mon 29 Tue 30 Wed 1 Thu 2 Fri 3 5/5 1 Job…" at bounding box center [384, 596] width 768 height 961
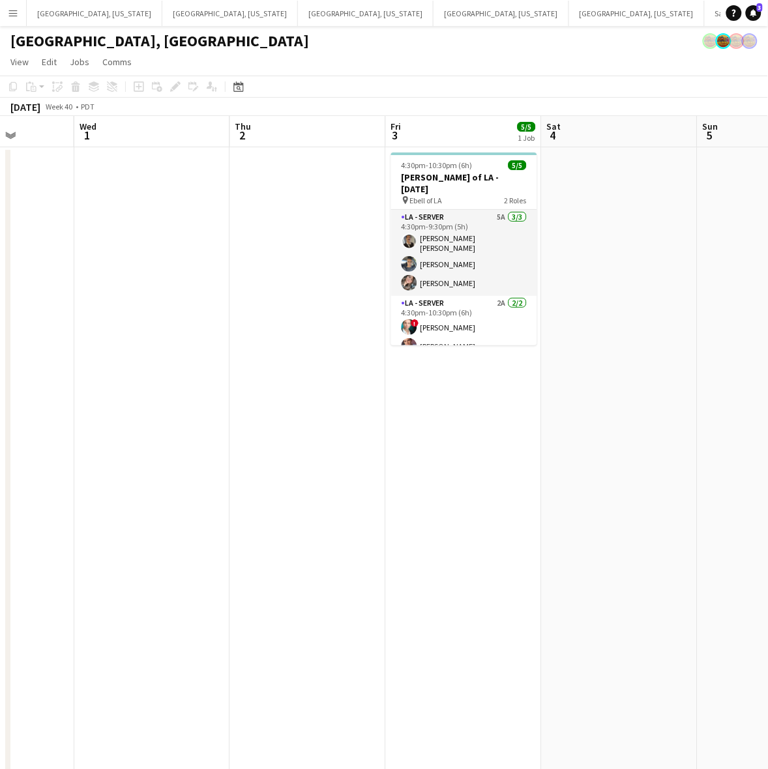
drag, startPoint x: 325, startPoint y: 432, endPoint x: 173, endPoint y: 470, distance: 156.1
click at [174, 469] on app-calendar-viewport "Sun 28 4/4 2 Jobs Mon 29 Tue 30 Wed 1 Thu 2 Fri 3 5/5 1 Job Sat 4 Sun 5 Mon 6 T…" at bounding box center [384, 596] width 768 height 961
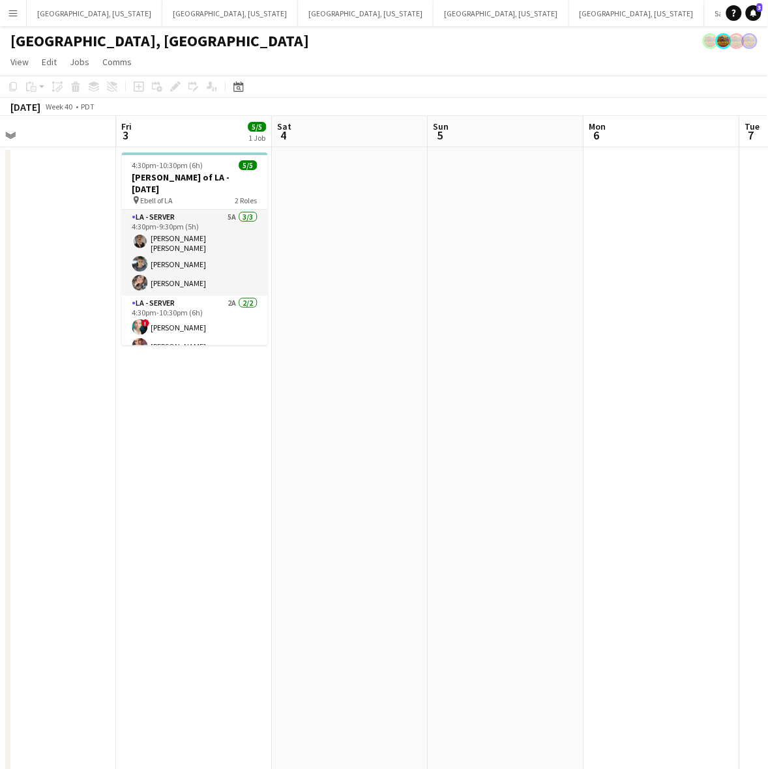
drag, startPoint x: 462, startPoint y: 343, endPoint x: 198, endPoint y: 405, distance: 271.2
click at [198, 404] on app-calendar-viewport "Mon 29 Tue 30 Wed 1 Thu 2 Fri 3 5/5 1 Job Sat 4 Sun 5 Mon 6 Tue 7 Wed 8 4:30pm-…" at bounding box center [384, 596] width 768 height 961
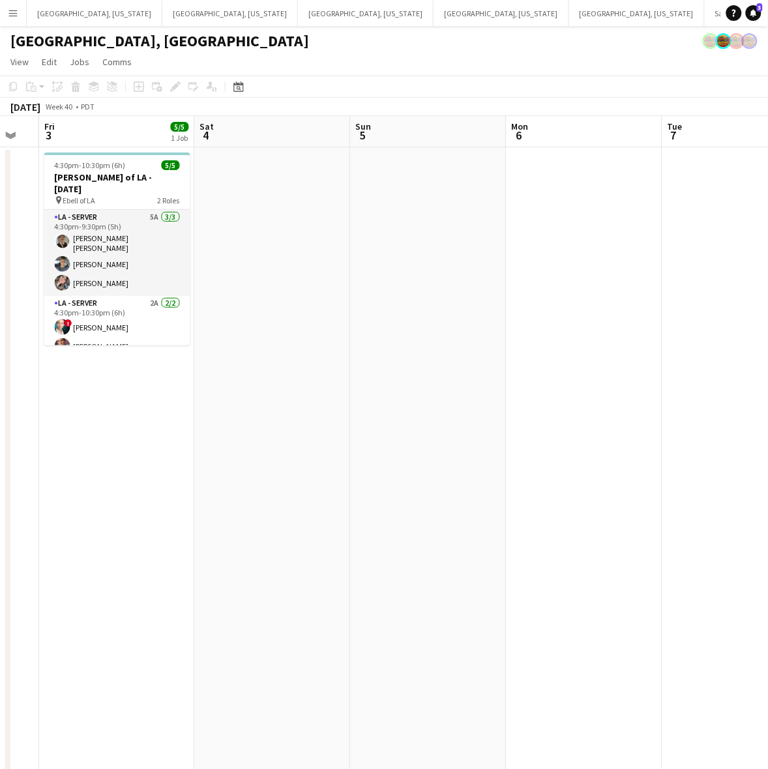
drag, startPoint x: 408, startPoint y: 355, endPoint x: 258, endPoint y: 381, distance: 151.6
click at [282, 378] on app-calendar-viewport "Tue 30 Wed 1 Thu 2 Fri 3 5/5 1 Job Sat 4 Sun 5 Mon 6 Tue 7 Wed 8 Thu 9 4:30pm-1…" at bounding box center [384, 596] width 768 height 961
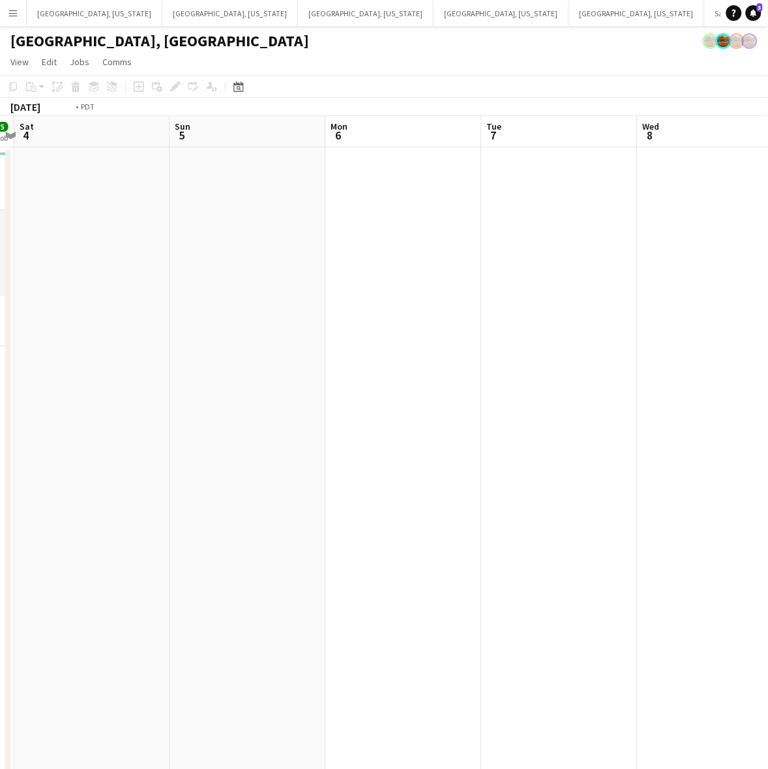
drag, startPoint x: 612, startPoint y: 317, endPoint x: 206, endPoint y: 414, distance: 417.0
click at [226, 408] on app-calendar-viewport "Wed 1 Thu 2 Fri 3 5/5 1 Job Sat 4 Sun 5 Mon 6 Tue 7 Wed 8 Thu 9 Fri 10 4:30pm-1…" at bounding box center [384, 596] width 768 height 961
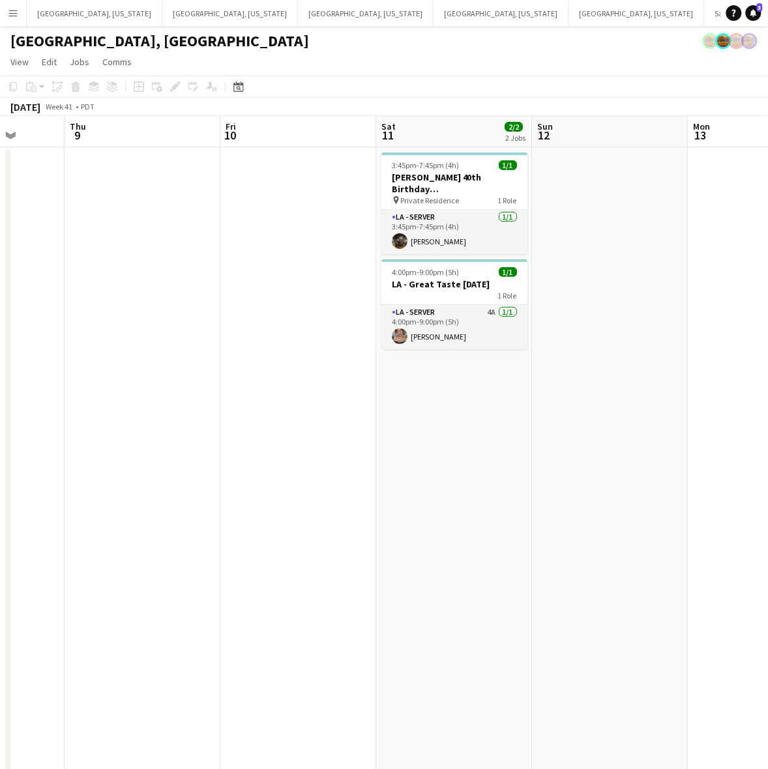
drag, startPoint x: 377, startPoint y: 353, endPoint x: 372, endPoint y: 377, distance: 23.9
click at [196, 398] on app-calendar-viewport "Sun 5 Mon 6 Tue 7 Wed 8 Thu 9 Fri 10 Sat 11 2/2 2 Jobs Sun 12 Mon 13 Tue 14 3:4…" at bounding box center [384, 596] width 768 height 961
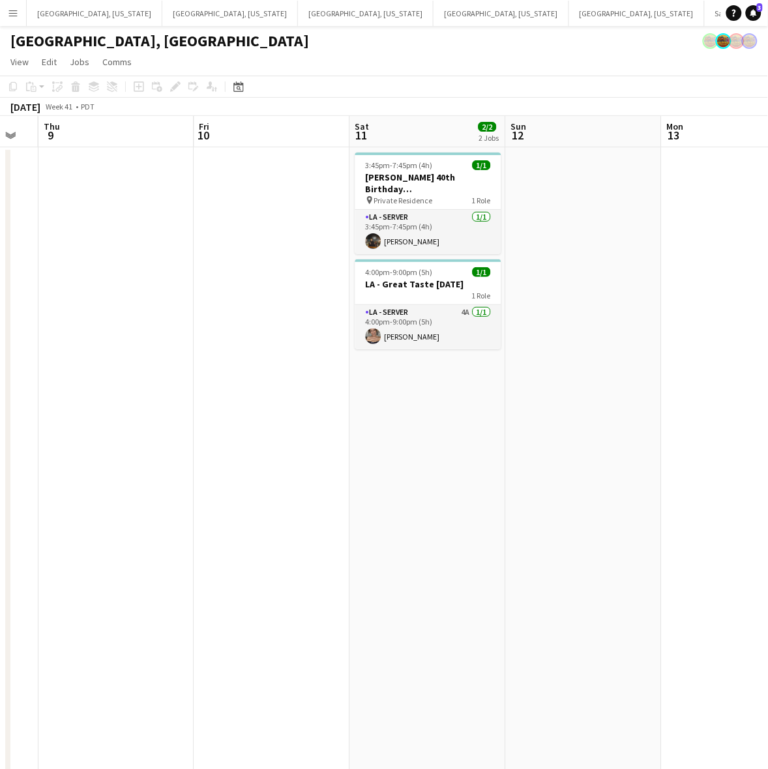
click at [0, 445] on html "Menu Boards Boards Boards All jobs Status Workforce Workforce My Workforce Recr…" at bounding box center [384, 538] width 768 height 1077
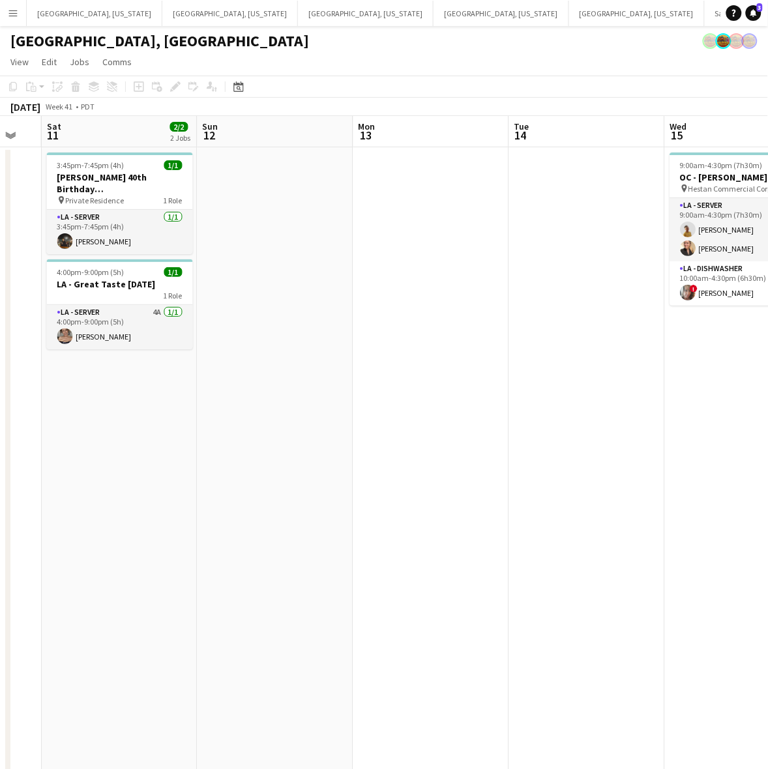
drag, startPoint x: 444, startPoint y: 330, endPoint x: 337, endPoint y: 357, distance: 110.4
click at [323, 347] on app-calendar-viewport "Wed 8 Thu 9 Fri 10 Sat 11 2/2 2 Jobs Sun 12 Mon 13 Tue 14 Wed 15 3/3 1 Job Thu …" at bounding box center [384, 596] width 768 height 961
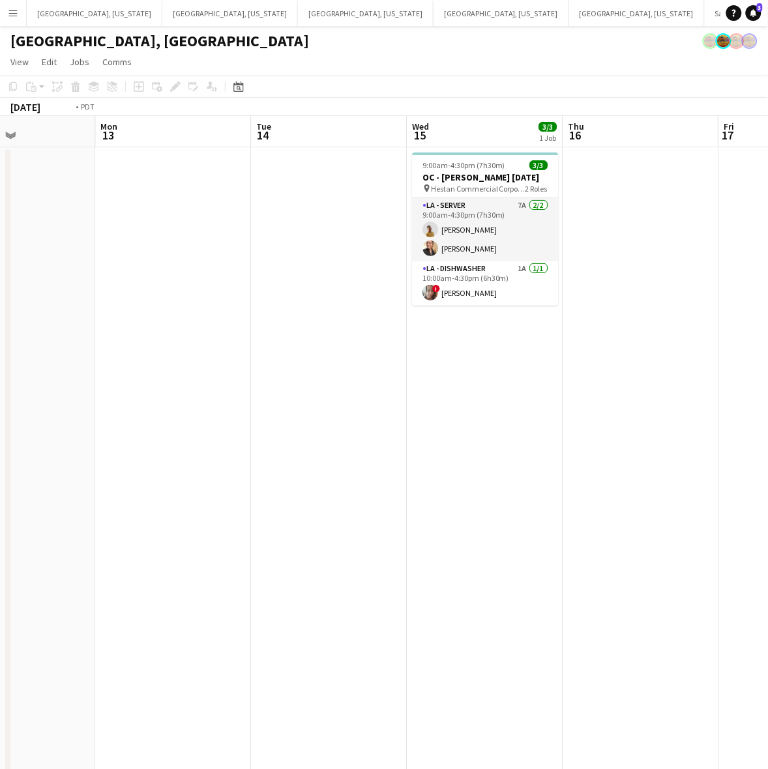
drag, startPoint x: 585, startPoint y: 393, endPoint x: 330, endPoint y: 468, distance: 265.7
click at [204, 460] on app-calendar-viewport "Thu 9 Fri 10 Sat 11 2/2 2 Jobs Sun 12 Mon 13 Tue 14 Wed 15 3/3 1 Job Thu 16 Fri…" at bounding box center [384, 596] width 768 height 961
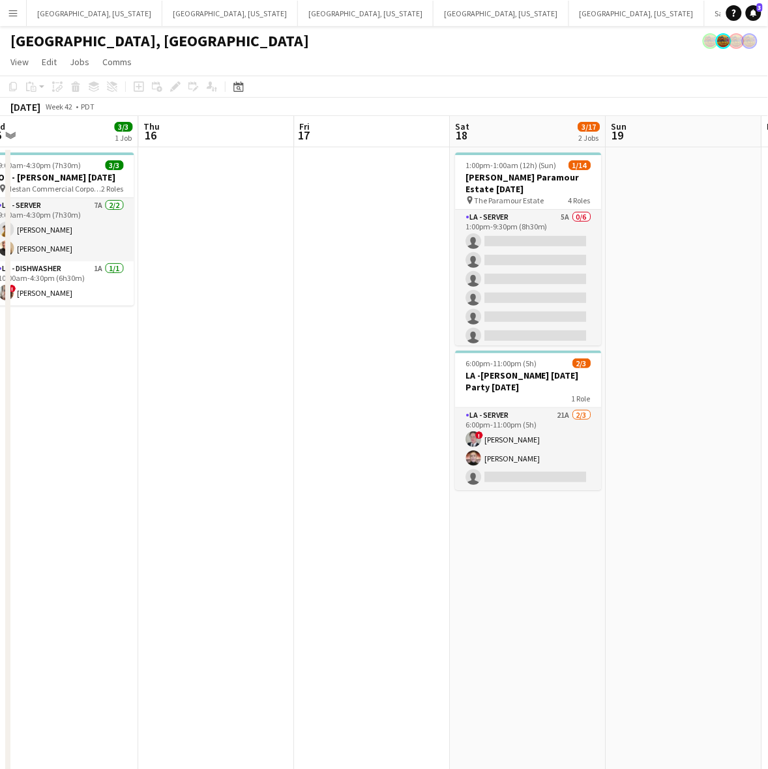
drag, startPoint x: 706, startPoint y: 401, endPoint x: 629, endPoint y: 389, distance: 77.9
click at [657, 408] on app-calendar-viewport "Sun 12 Mon 13 Tue 14 Wed 15 3/3 1 Job Thu 16 Fri 17 Sat 18 3/17 2 Jobs Sun 19 M…" at bounding box center [384, 596] width 768 height 961
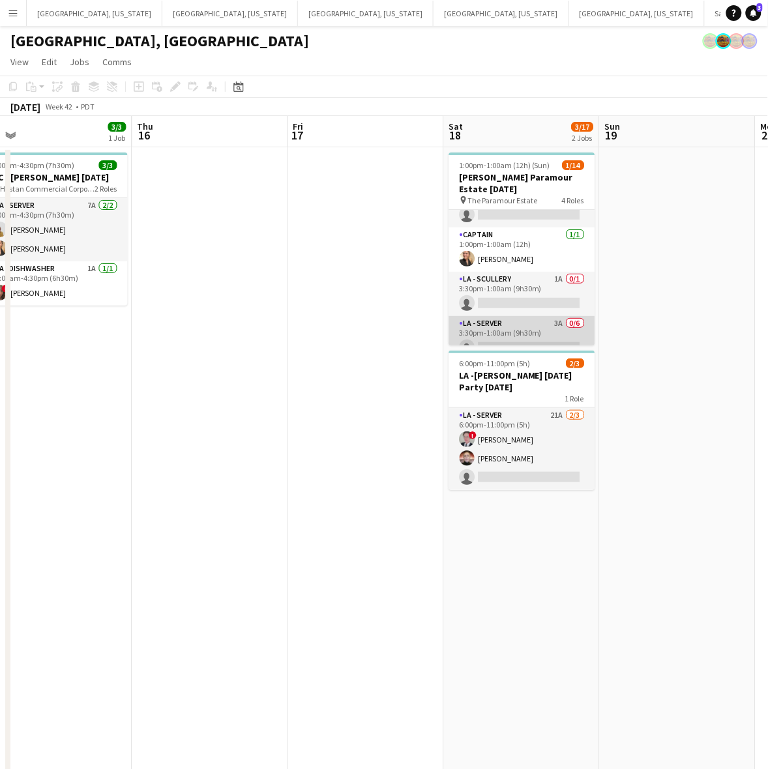
scroll to position [0, 0]
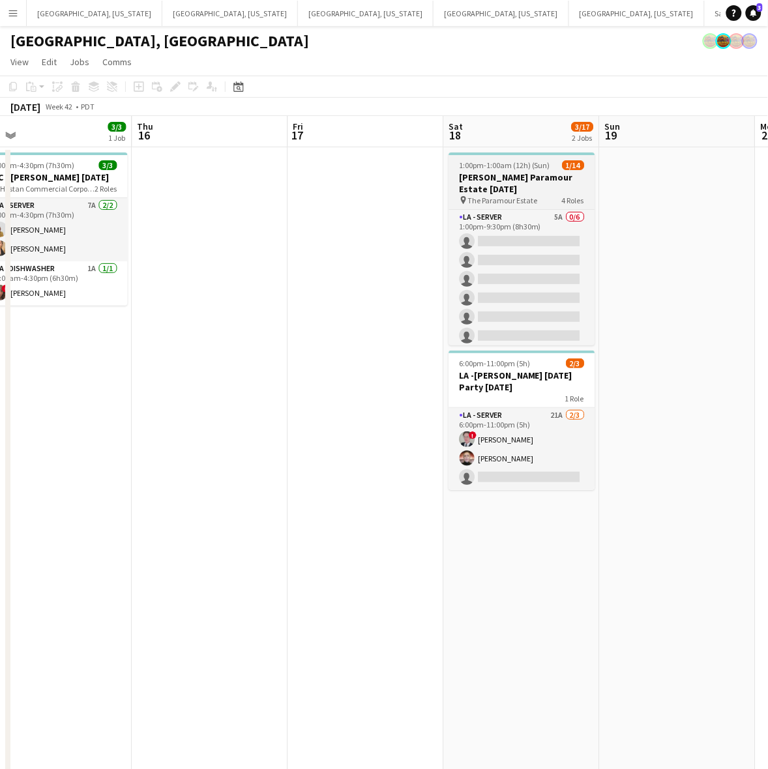
click at [551, 177] on h3 "[PERSON_NAME] Paramour Estate [DATE]" at bounding box center [522, 182] width 146 height 23
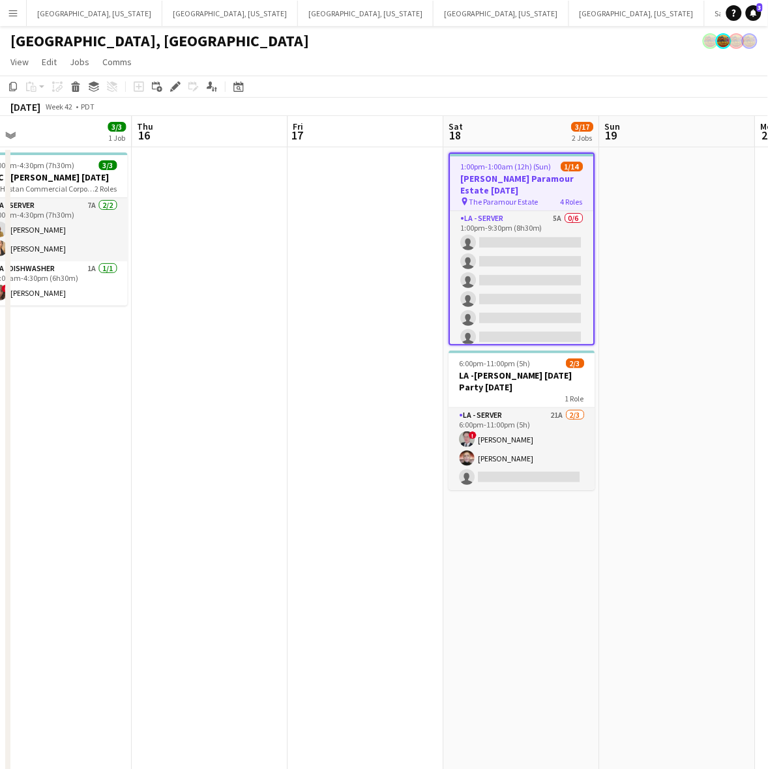
click at [550, 542] on app-date-cell "1:00pm-1:00am (12h) (Sun) 1/14 [PERSON_NAME] Paramour Estate [DATE] pin The Par…" at bounding box center [522, 612] width 156 height 930
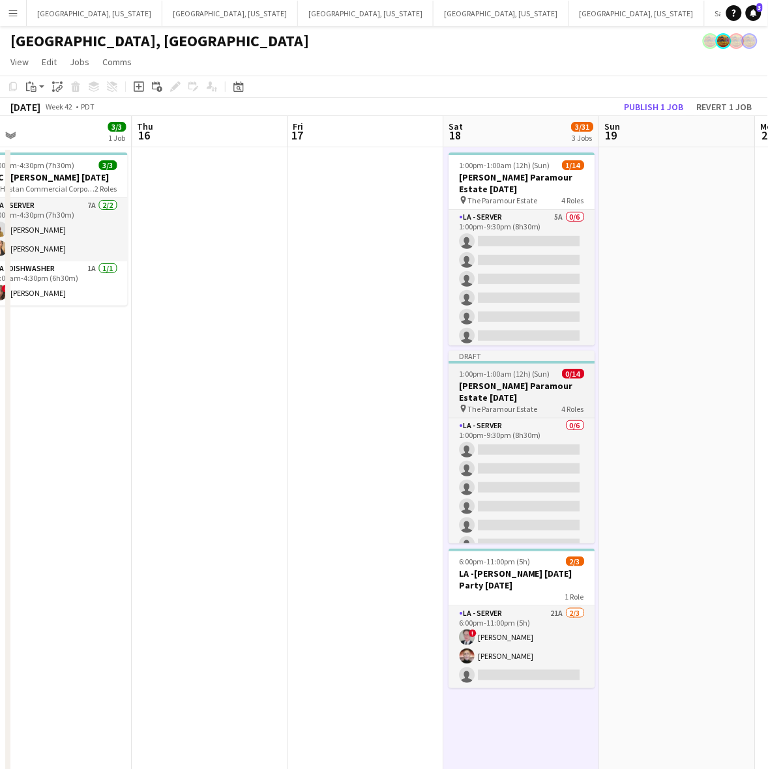
click at [499, 369] on span "1:00pm-1:00am (12h) (Sun)" at bounding box center [505, 374] width 91 height 10
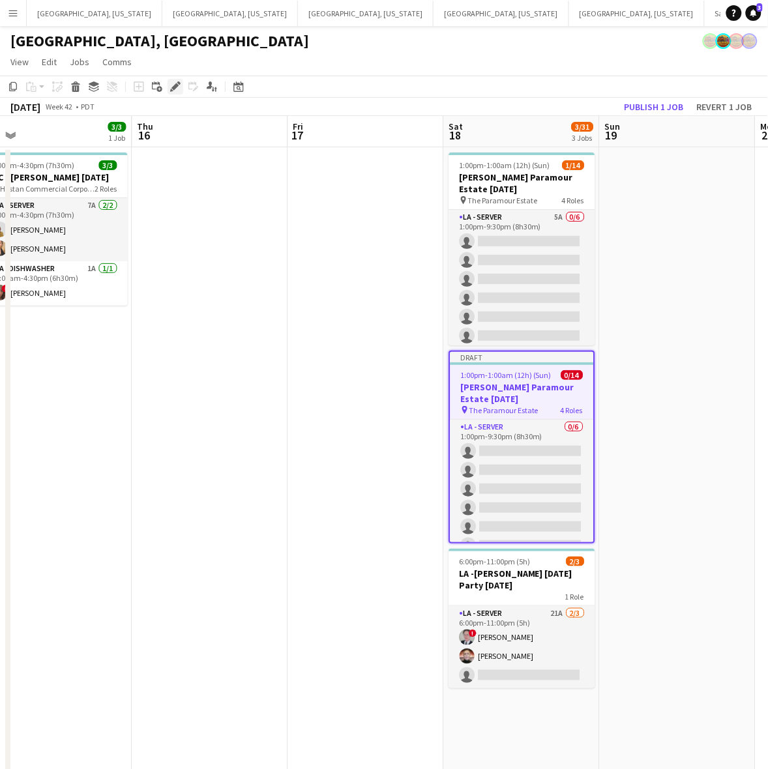
click at [177, 89] on icon "Edit" at bounding box center [175, 87] width 10 height 10
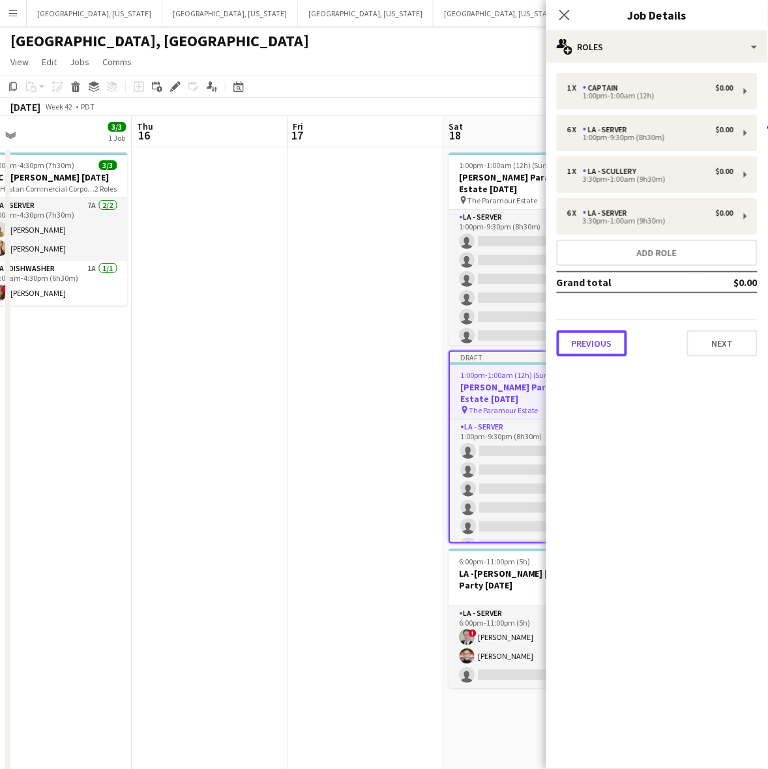
click at [591, 337] on button "Previous" at bounding box center [592, 344] width 70 height 26
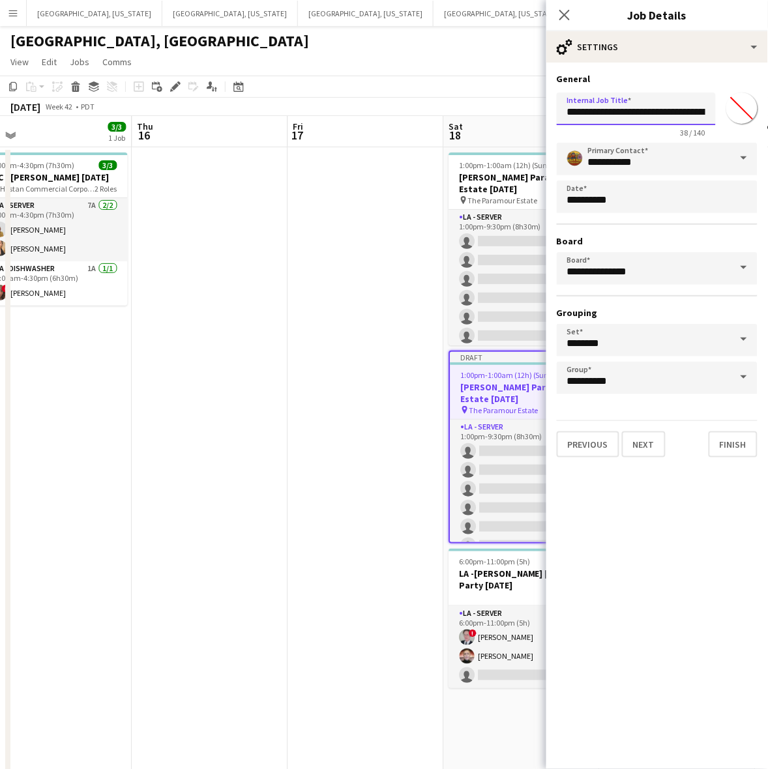
scroll to position [0, 33]
drag, startPoint x: 631, startPoint y: 111, endPoint x: 745, endPoint y: 132, distance: 116.0
click at [745, 132] on div "**********" at bounding box center [657, 112] width 201 height 50
type input "**********"
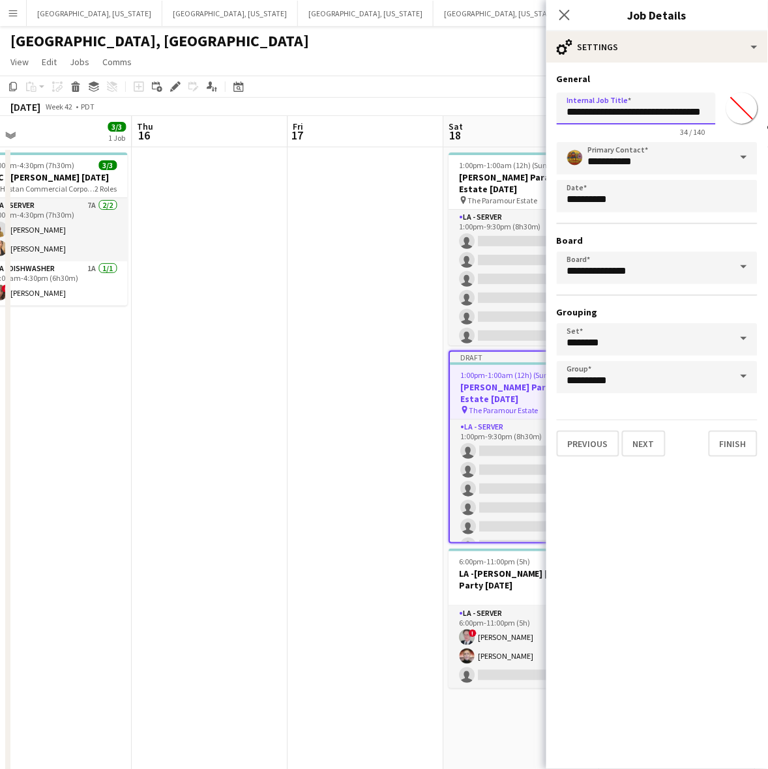
click button "Next" at bounding box center [644, 444] width 44 height 26
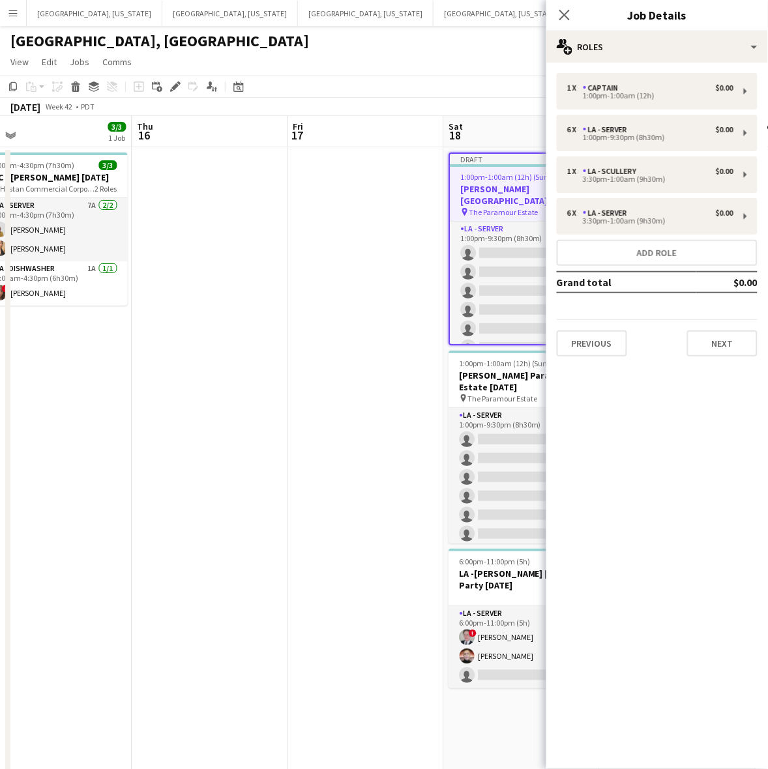
type input "*******"
click at [580, 336] on button "Previous" at bounding box center [592, 344] width 70 height 26
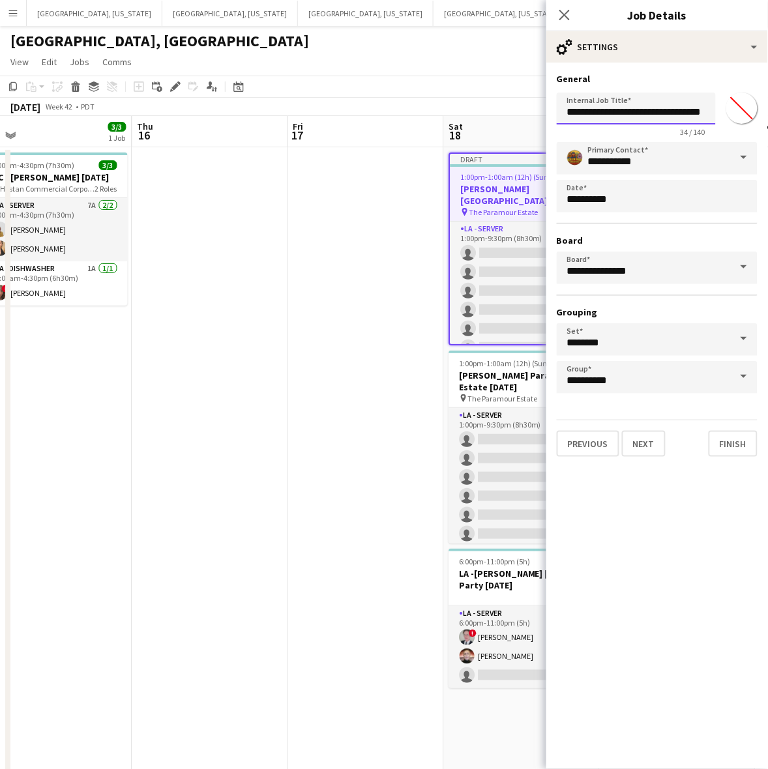
click at [705, 108] on input "**********" at bounding box center [636, 109] width 159 height 32
click at [703, 110] on input "**********" at bounding box center [636, 109] width 159 height 32
type input "**********"
click at [639, 438] on button "Next" at bounding box center [644, 444] width 44 height 26
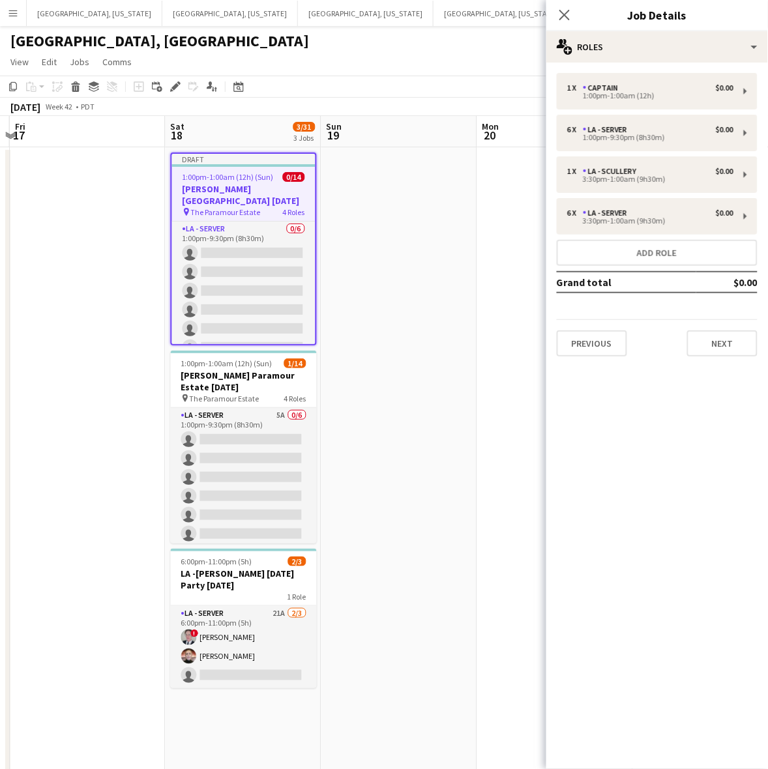
scroll to position [0, 525]
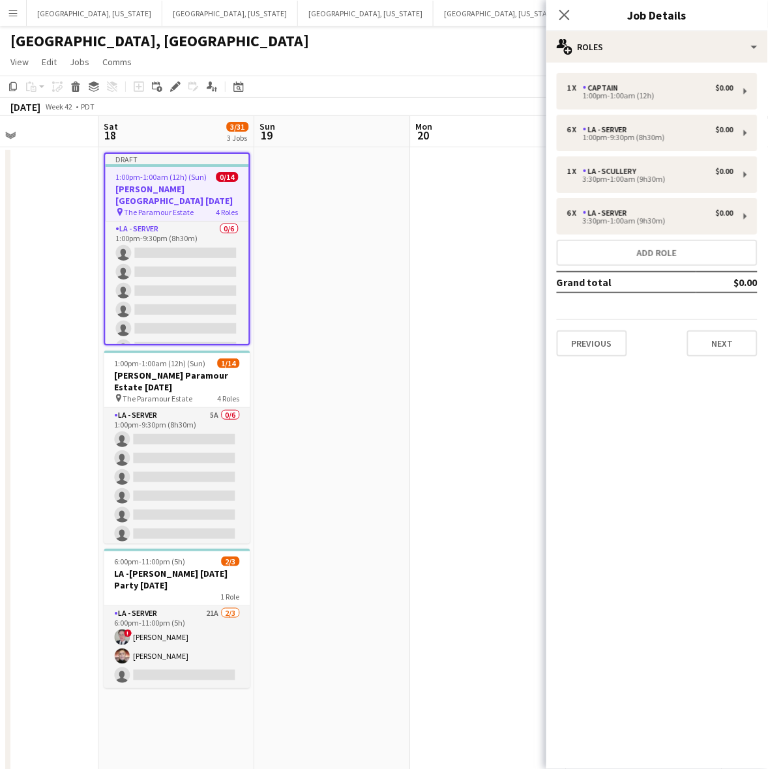
drag, startPoint x: 408, startPoint y: 328, endPoint x: 63, endPoint y: 426, distance: 358.5
click at [63, 426] on app-calendar-viewport "Tue 14 Wed 15 3/3 1 Job Thu 16 Fri 17 Sat 18 3/31 3 Jobs Sun 19 Mon 20 Tue 21 W…" at bounding box center [384, 596] width 768 height 961
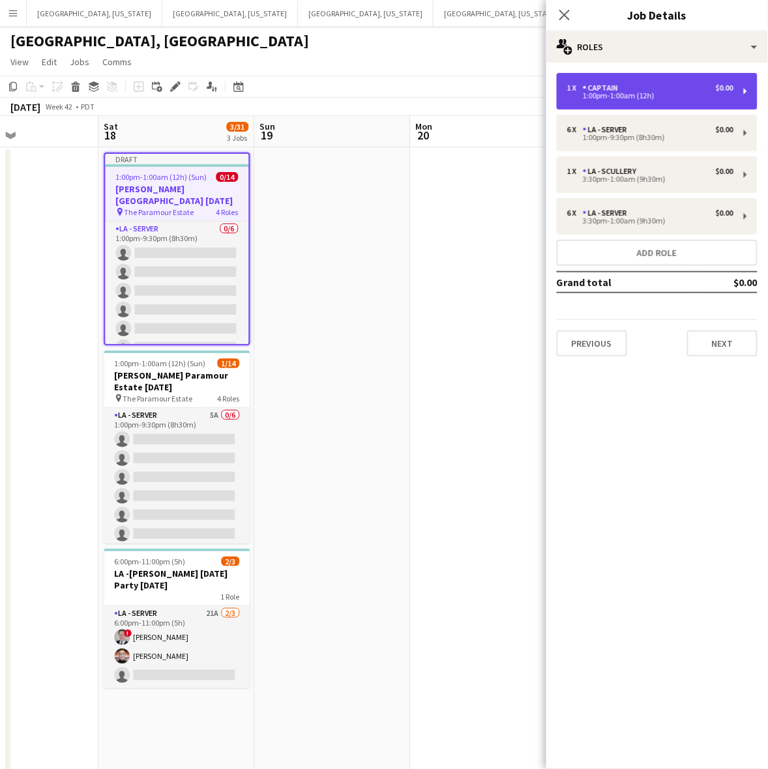
click at [677, 90] on div "1 x Captain $0.00" at bounding box center [650, 87] width 166 height 9
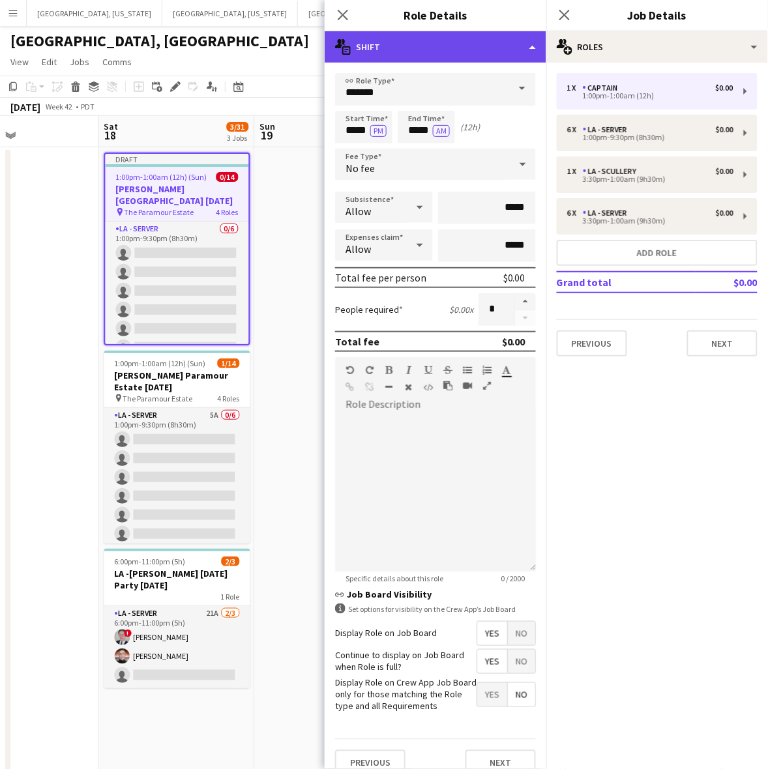
click at [502, 48] on div "multiple-actions-text Shift" at bounding box center [436, 46] width 222 height 31
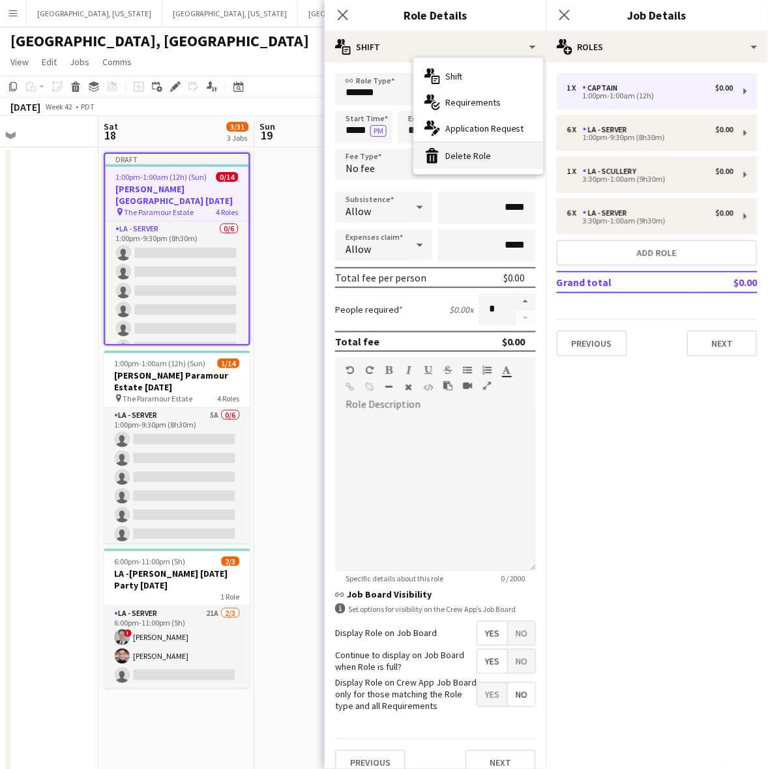
click at [481, 162] on div "bin-2 Delete Role" at bounding box center [478, 156] width 129 height 26
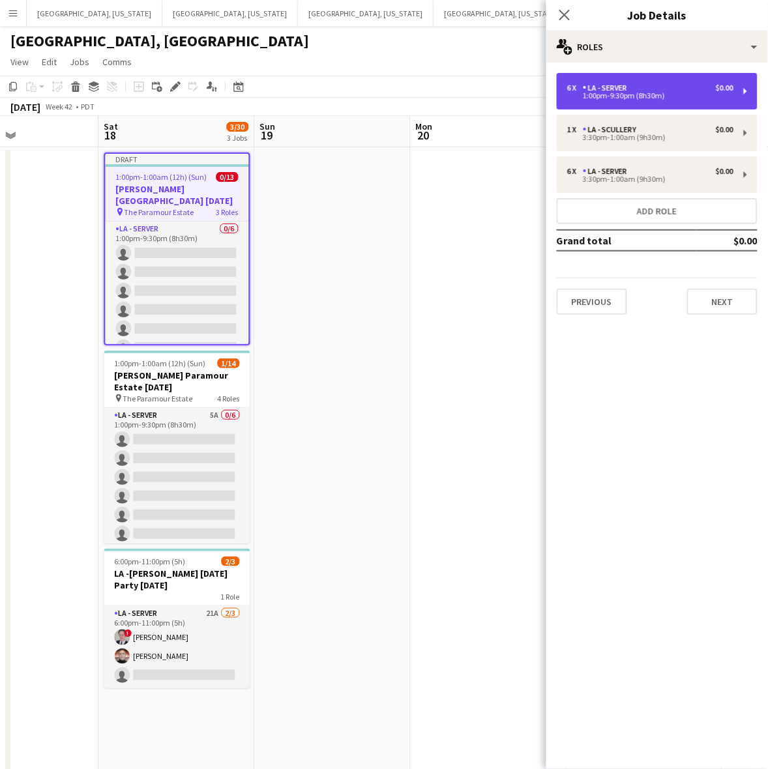
click at [597, 78] on div "6 x LA - Server $0.00 1:00pm-9:30pm (8h30m)" at bounding box center [657, 91] width 201 height 37
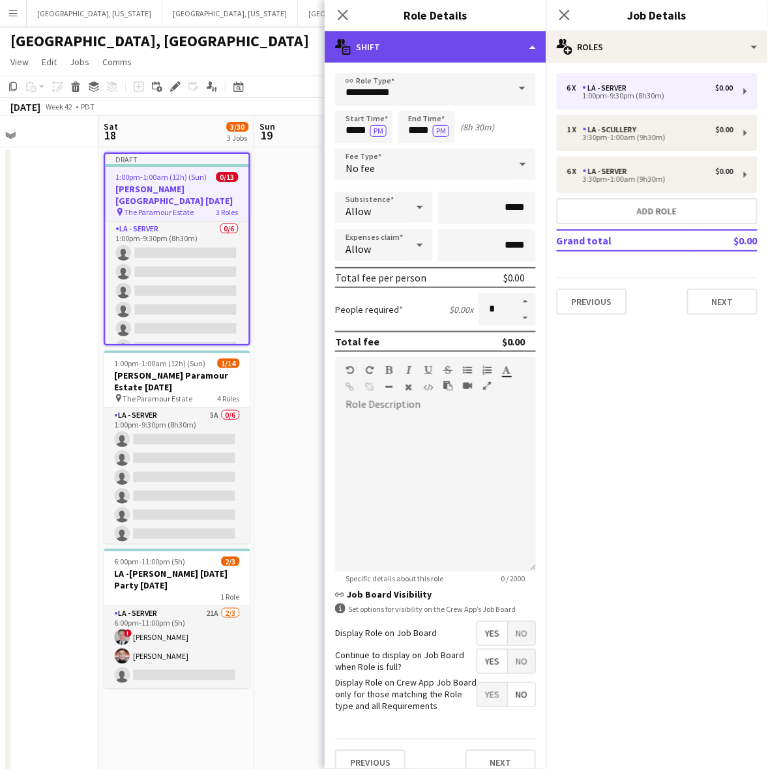
click at [494, 46] on div "multiple-actions-text Shift" at bounding box center [436, 46] width 222 height 31
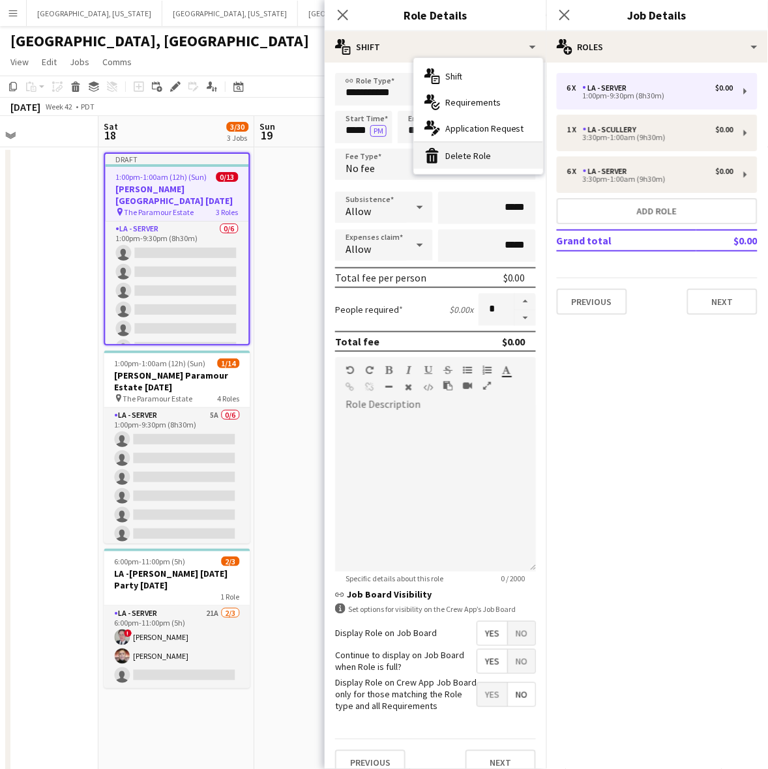
click at [499, 156] on div "bin-2 Delete Role" at bounding box center [478, 156] width 129 height 26
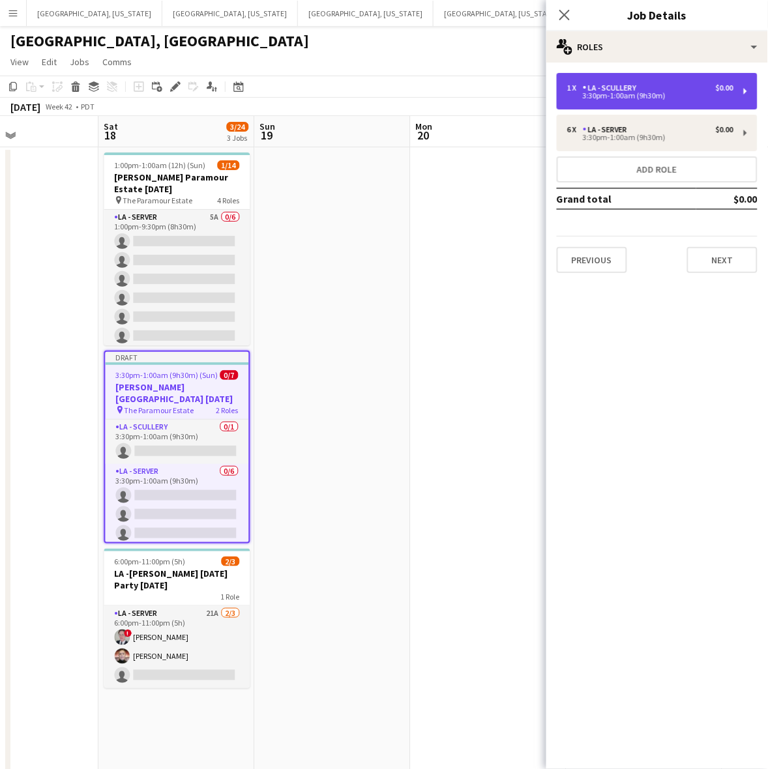
click at [614, 73] on div "1 x LA - Scullery $0.00 3:30pm-1:00am (9h30m)" at bounding box center [657, 91] width 201 height 37
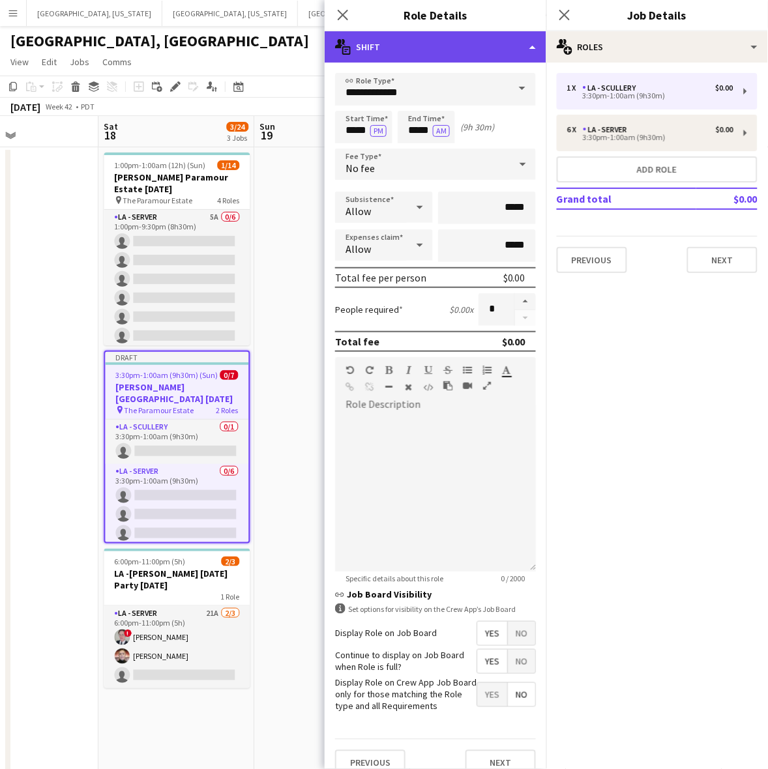
click at [497, 49] on div "multiple-actions-text Shift" at bounding box center [436, 46] width 222 height 31
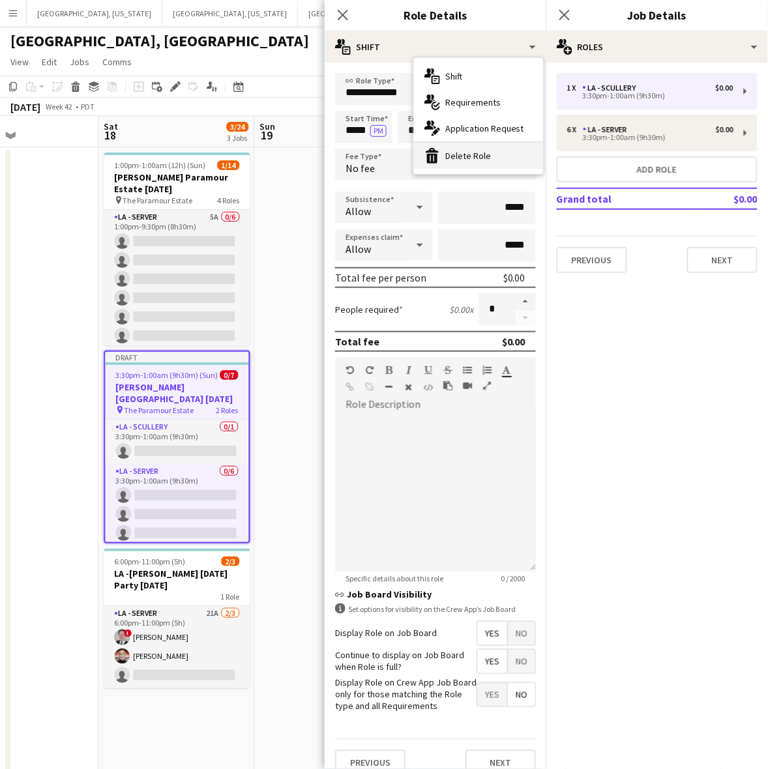
click at [490, 158] on div "bin-2 Delete Role" at bounding box center [478, 156] width 129 height 26
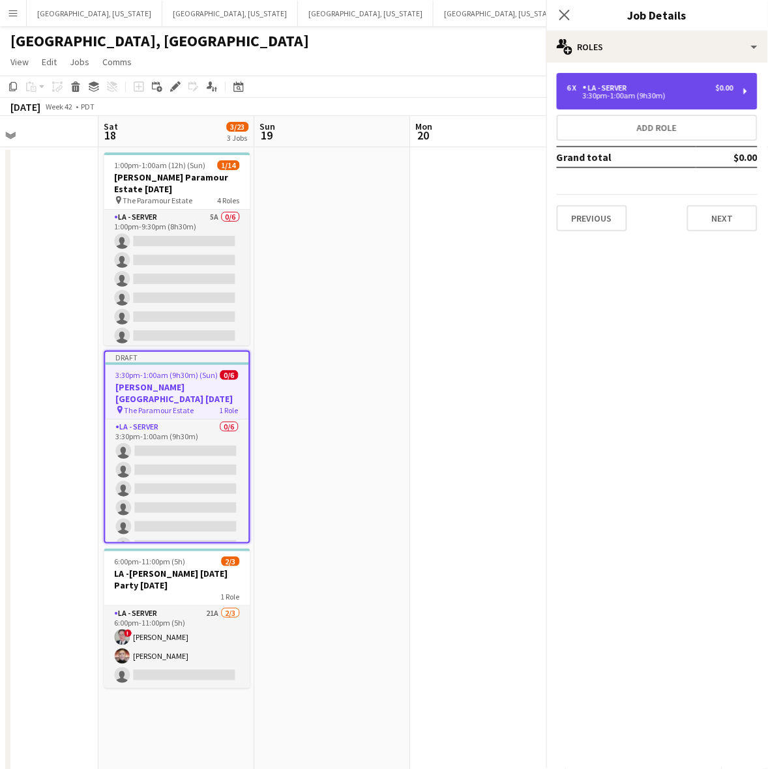
click at [646, 75] on div "6 x LA - Server $0.00 3:30pm-1:00am (9h30m)" at bounding box center [657, 91] width 201 height 37
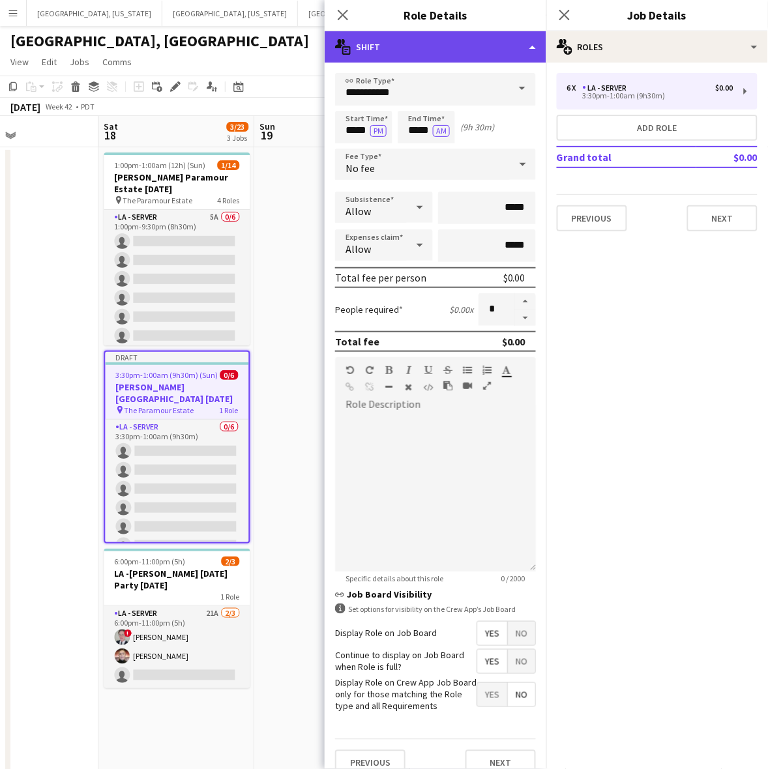
click at [478, 41] on div "multiple-actions-text Shift" at bounding box center [436, 46] width 222 height 31
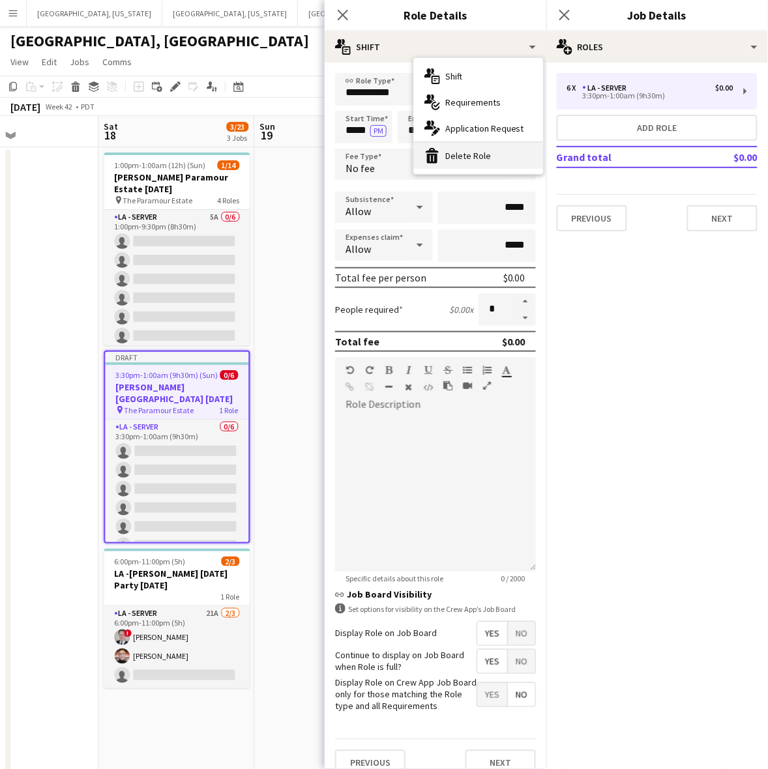
click at [468, 168] on div "bin-2 Delete Role" at bounding box center [478, 156] width 129 height 26
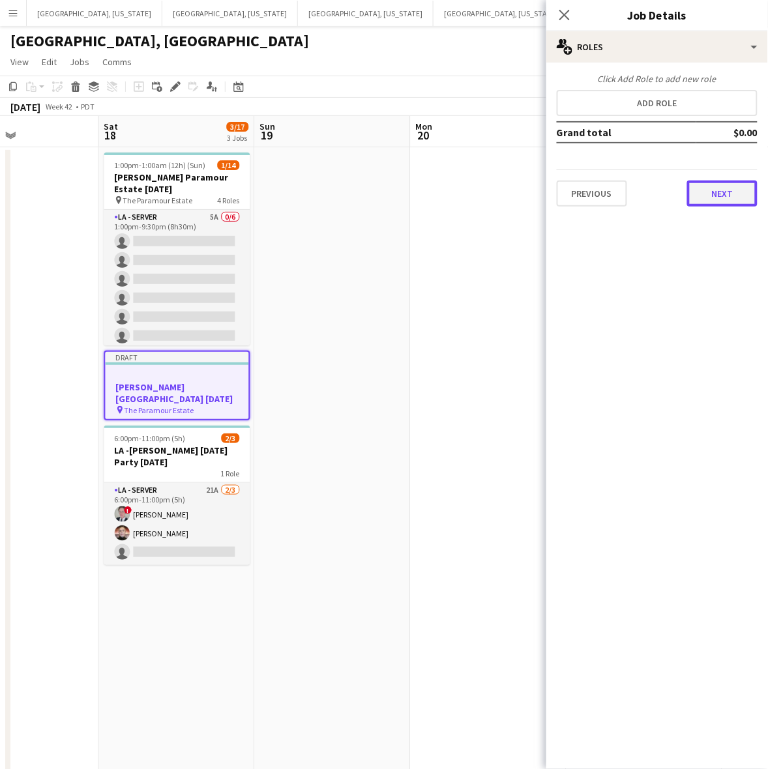
click at [722, 193] on button "Next" at bounding box center [722, 194] width 70 height 26
